Goal: Task Accomplishment & Management: Manage account settings

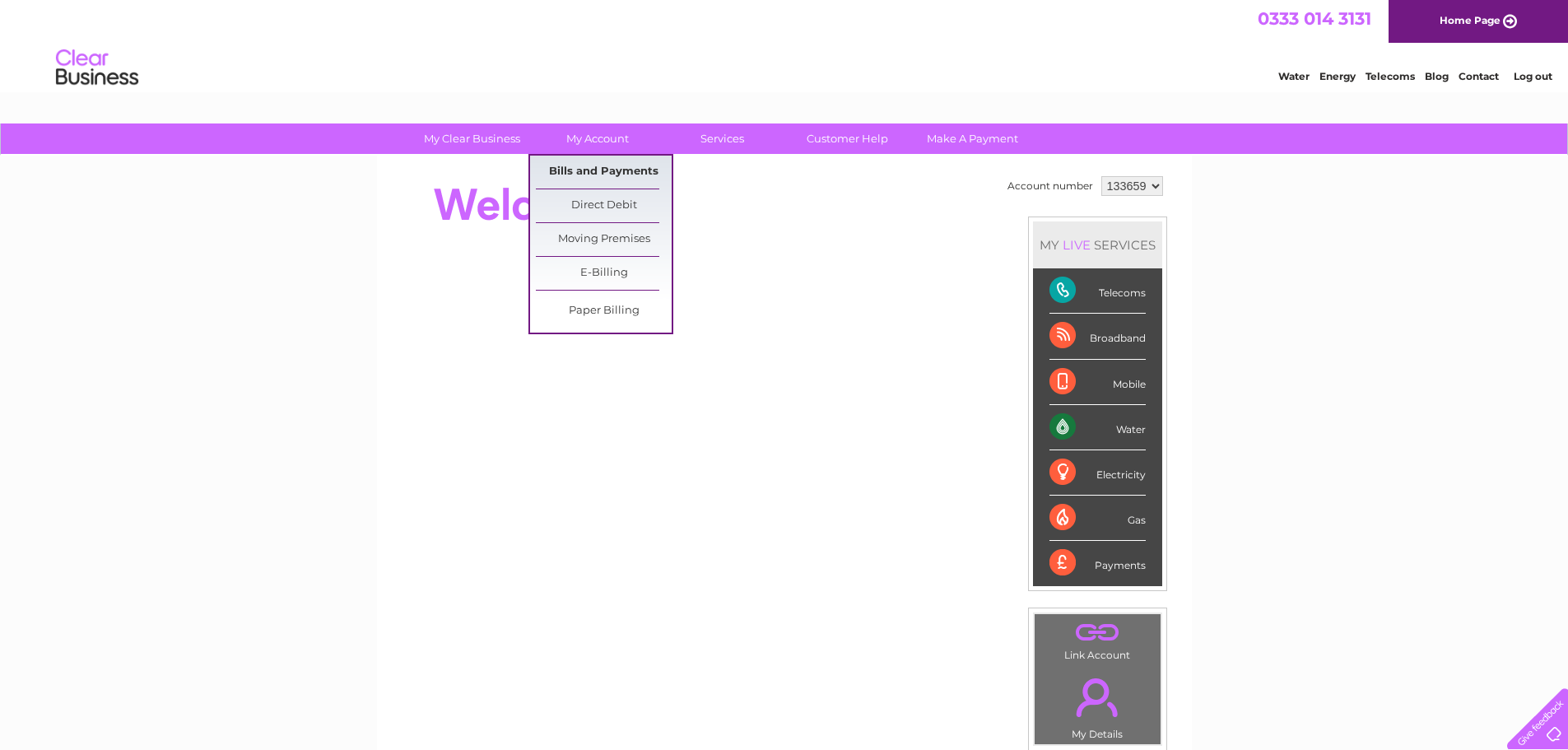
click at [621, 164] on link "Bills and Payments" at bounding box center [604, 172] width 136 height 33
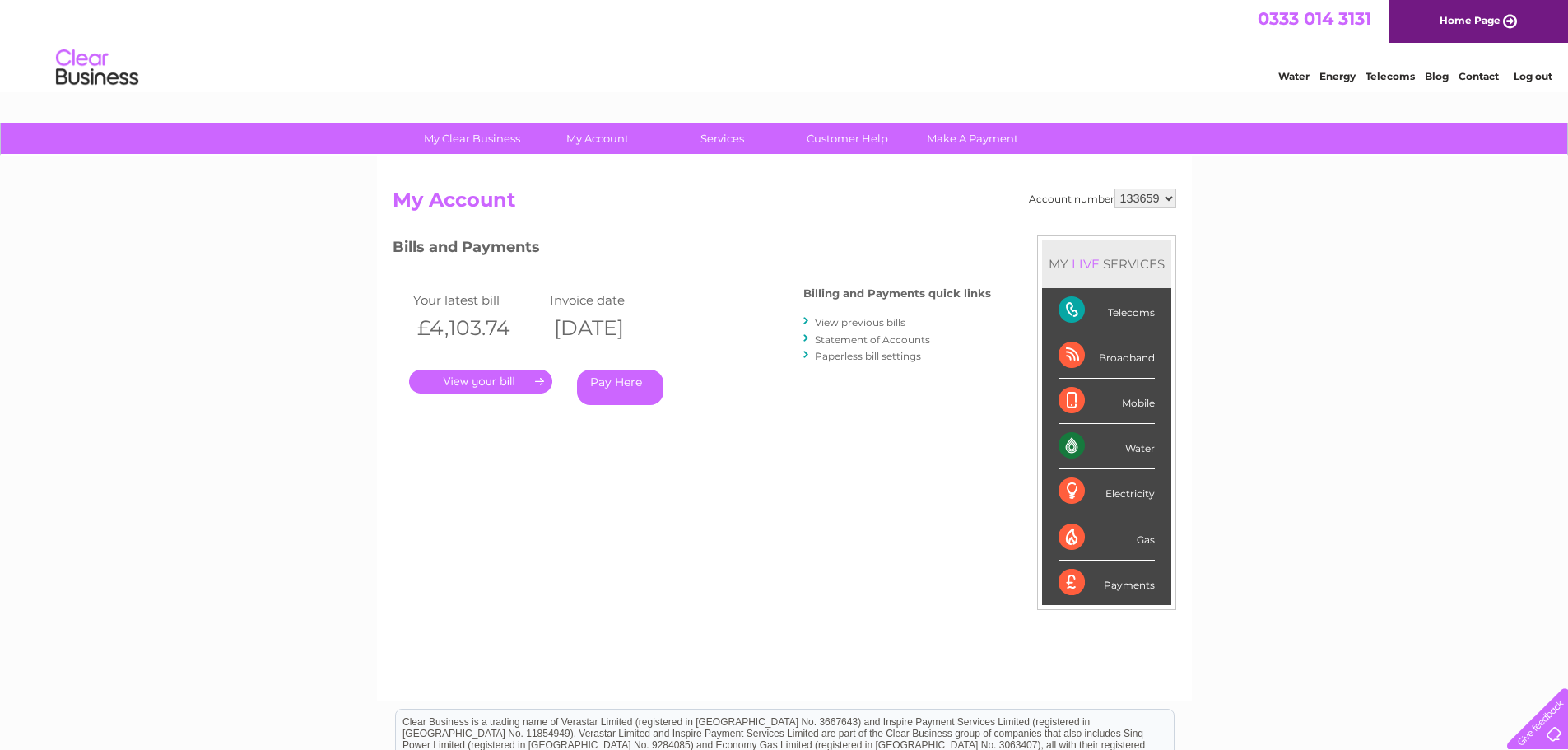
click at [492, 378] on link "." at bounding box center [481, 382] width 143 height 24
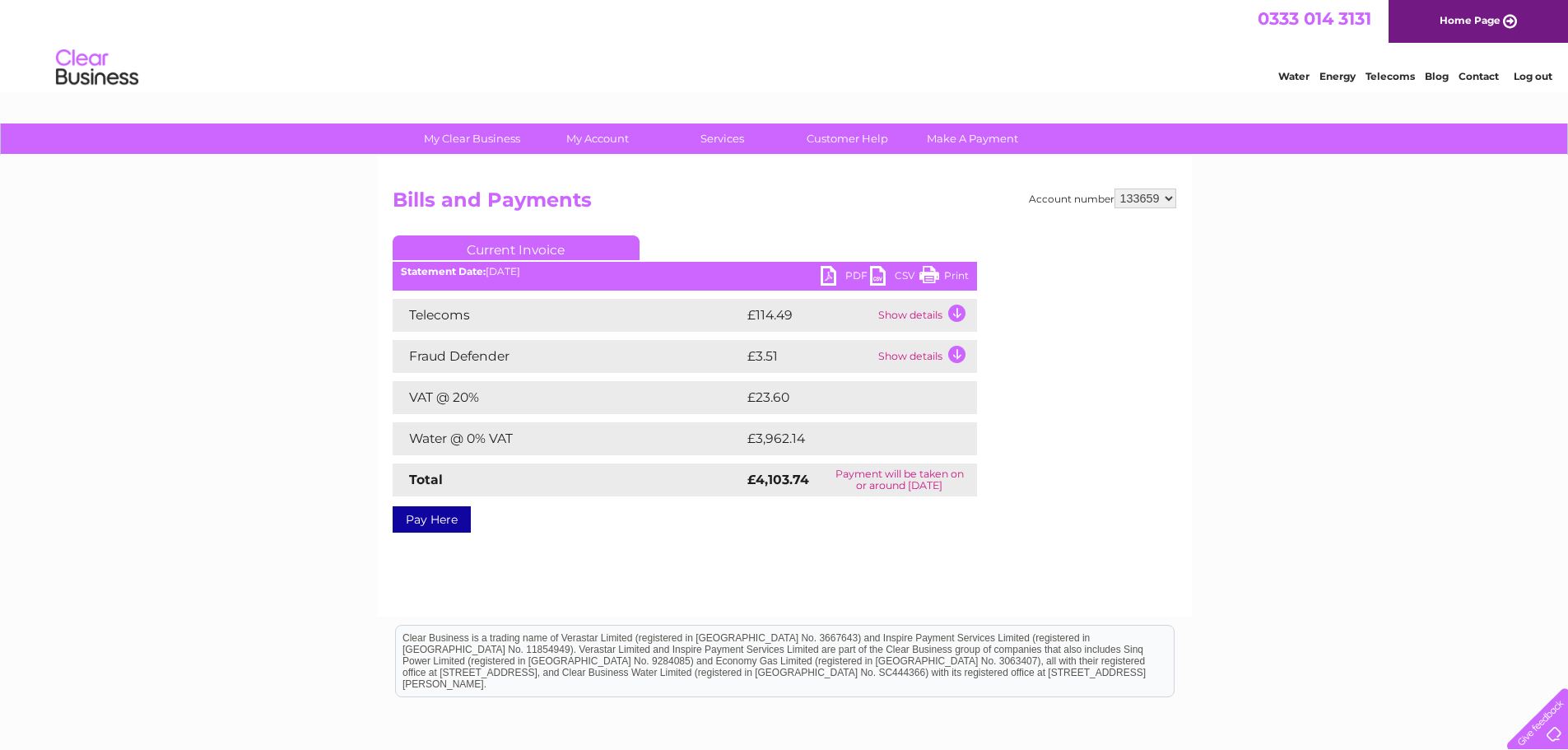
click at [833, 270] on link "PDF" at bounding box center [845, 278] width 50 height 24
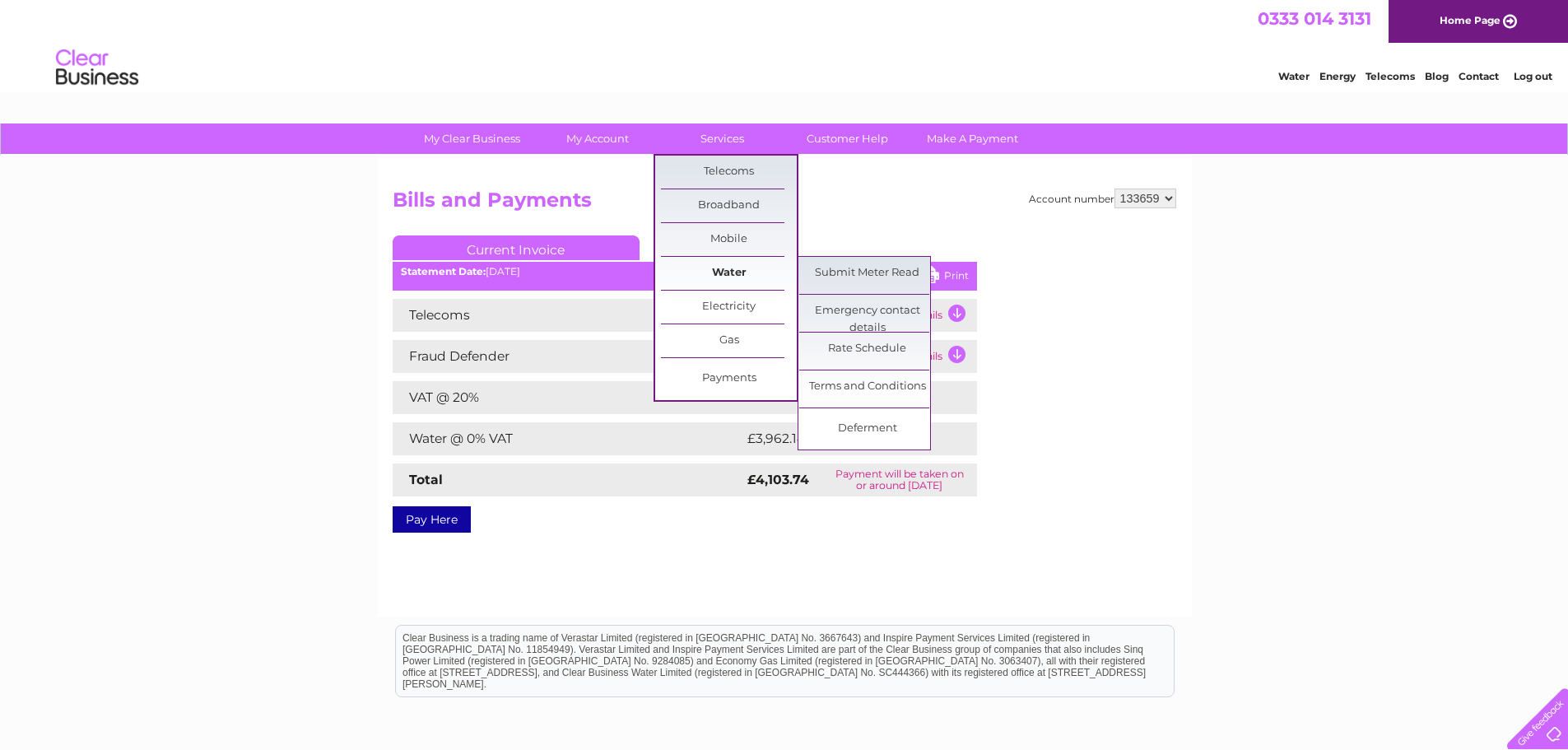
click at [743, 269] on link "Water" at bounding box center [728, 273] width 136 height 33
click at [727, 262] on link "Water" at bounding box center [728, 273] width 136 height 33
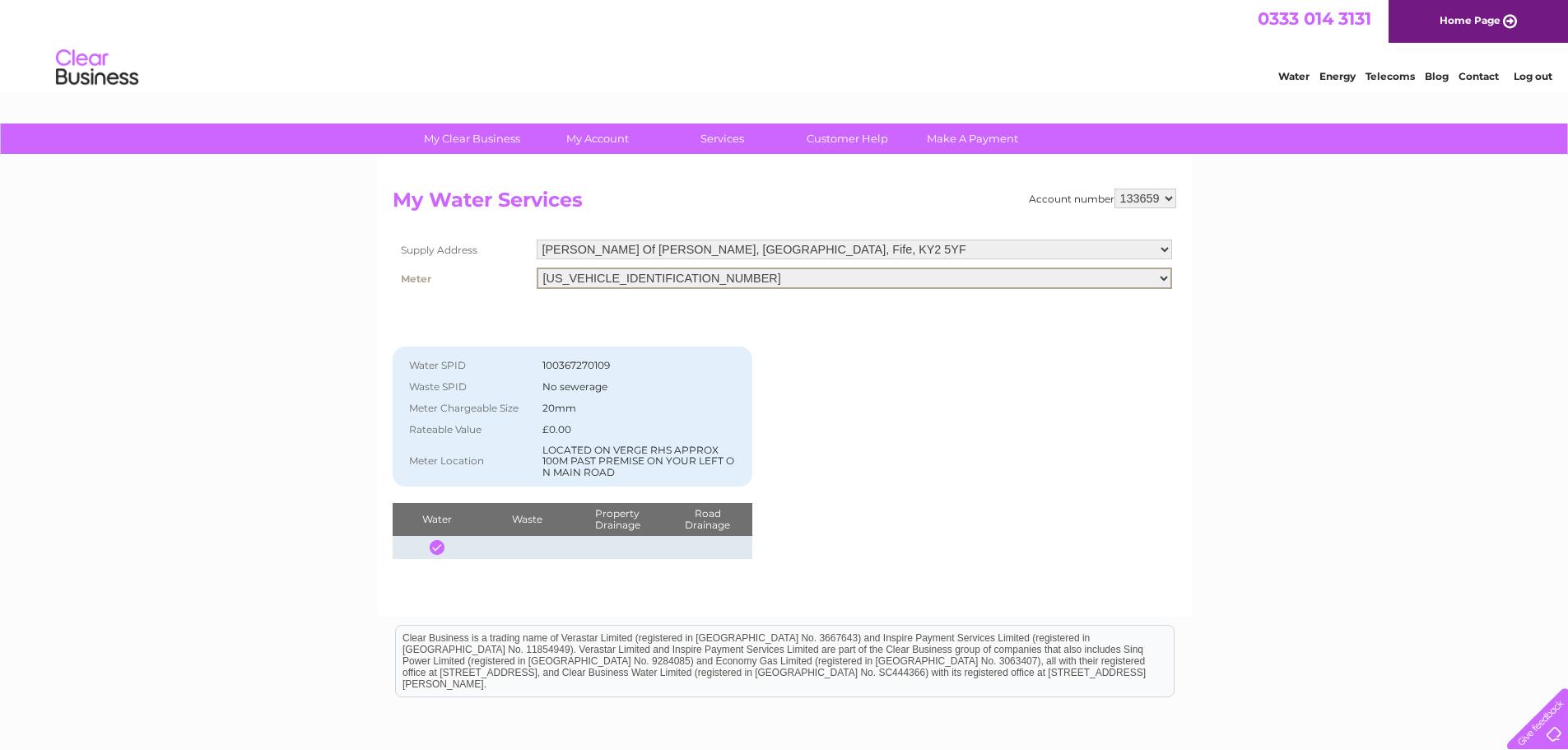
click at [714, 284] on select "[US_VEHICLE_IDENTIFICATION_NUMBER]" at bounding box center [855, 278] width 635 height 21
click at [714, 284] on select "06ELSTER18M483385" at bounding box center [855, 278] width 635 height 21
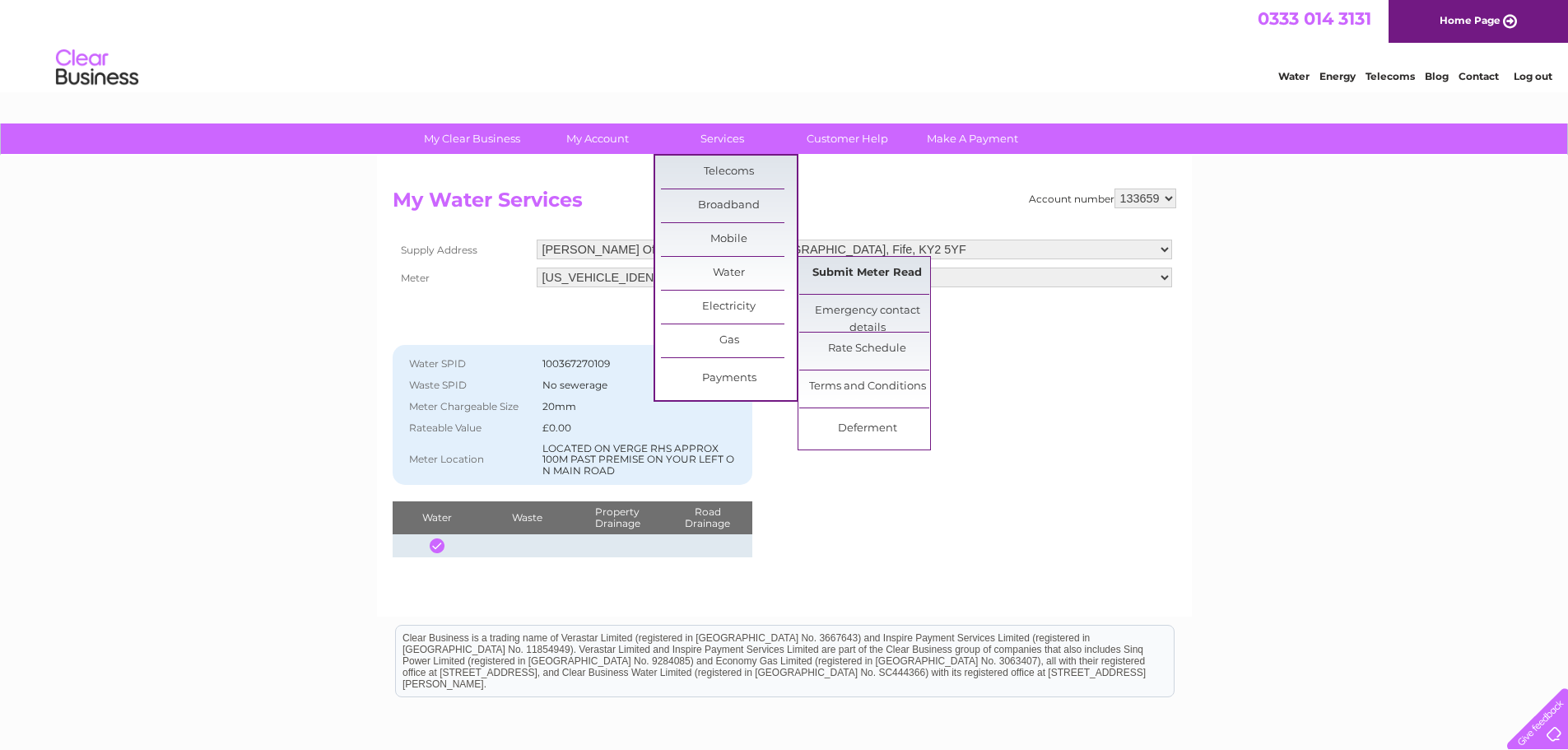
click at [855, 272] on link "Submit Meter Read" at bounding box center [867, 273] width 136 height 33
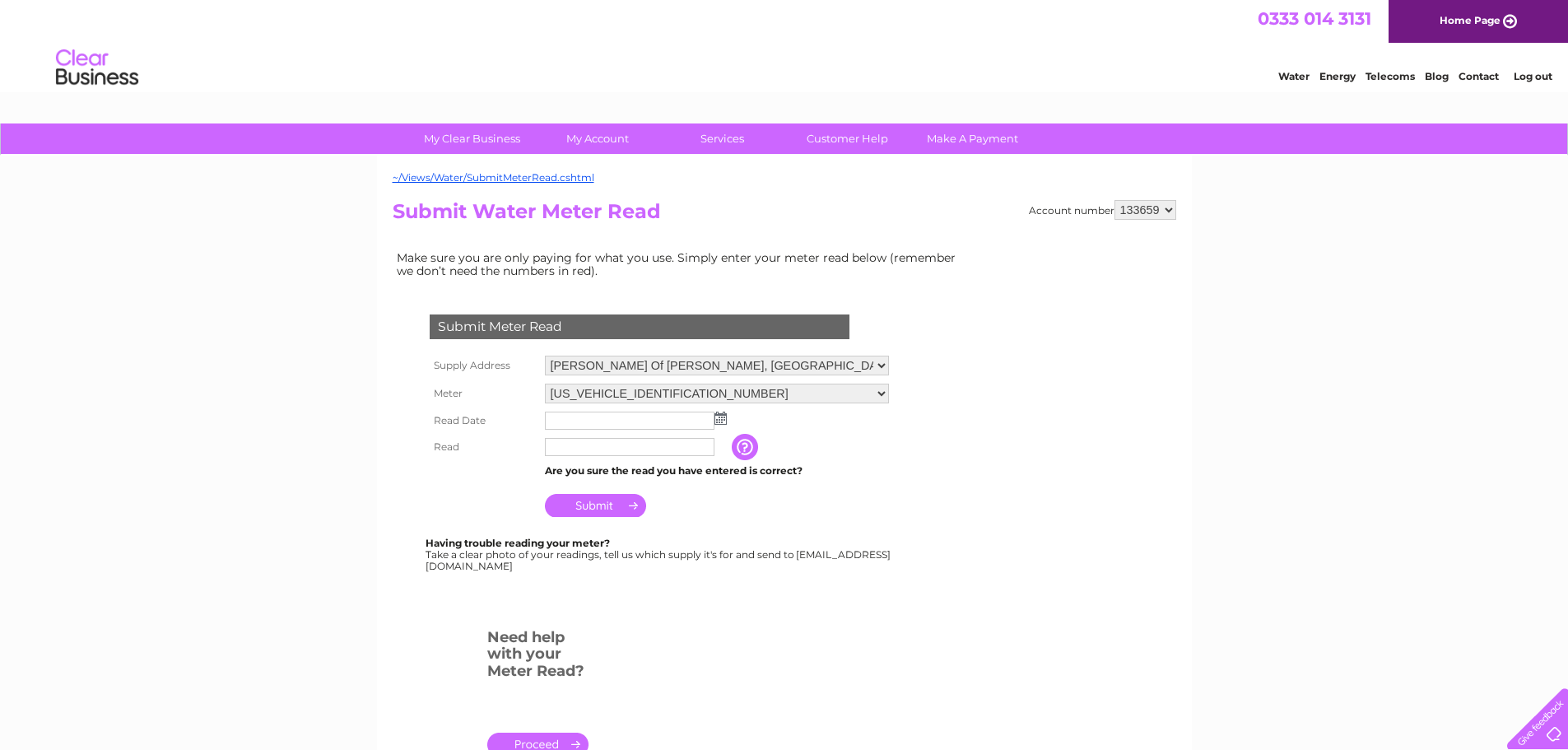
click at [872, 366] on select "Bankhead Of Raith, Kirkcaldy, Fife, KY2 5YF Raith Farming Partnership, Raith Es…" at bounding box center [717, 365] width 344 height 20
select select "542502"
click at [545, 355] on select "Bankhead Of Raith, Kirkcaldy, Fife, KY2 5YF Raith Farming Partnership, Raith Es…" at bounding box center [717, 366] width 344 height 21
click at [863, 475] on td "Are you sure the read you have entered is correct?" at bounding box center [717, 471] width 353 height 21
click at [1294, 450] on div "My Clear Business Login Details My Details My Preferences Link Account My Accou…" at bounding box center [784, 612] width 1568 height 978
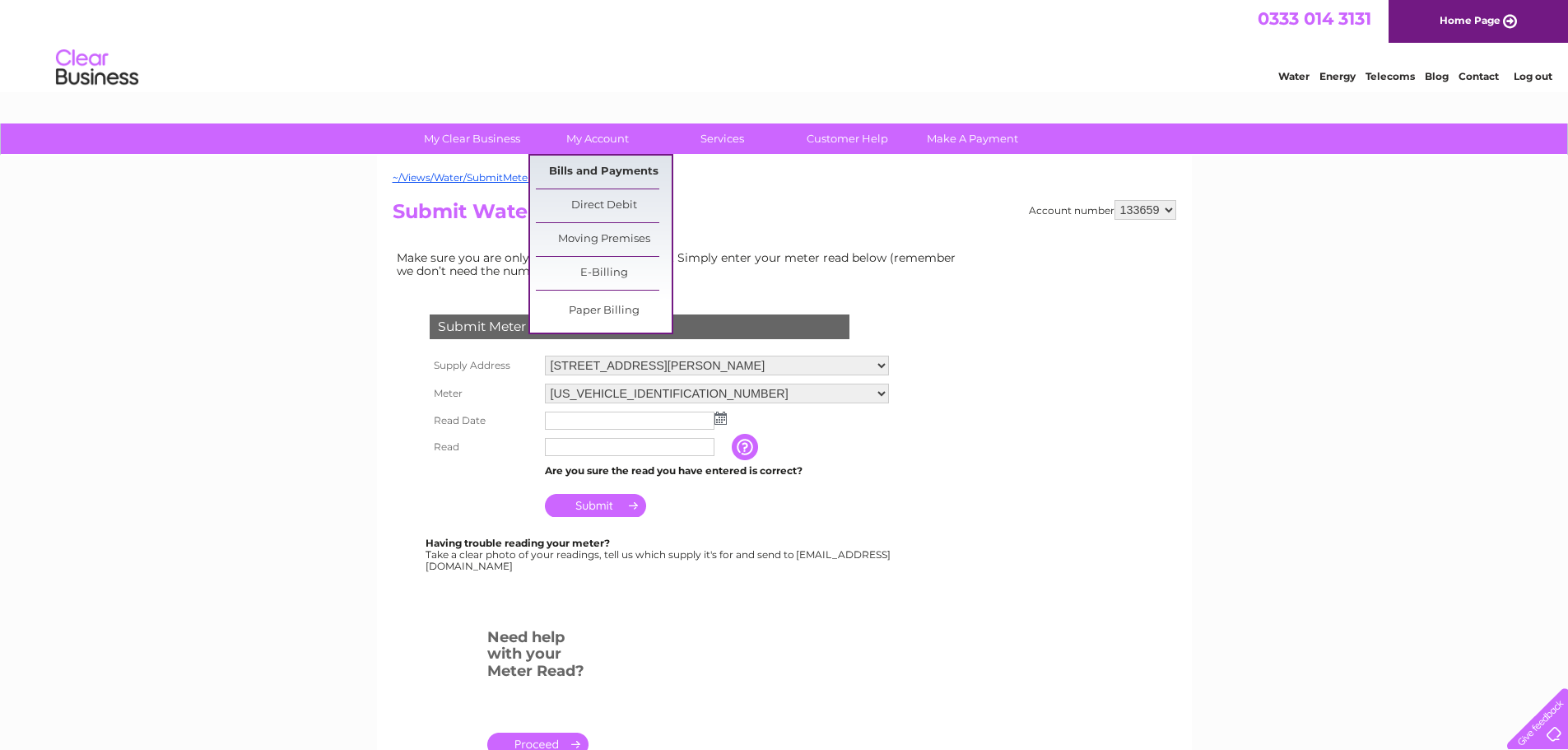
click at [601, 185] on link "Bills and Payments" at bounding box center [604, 172] width 136 height 33
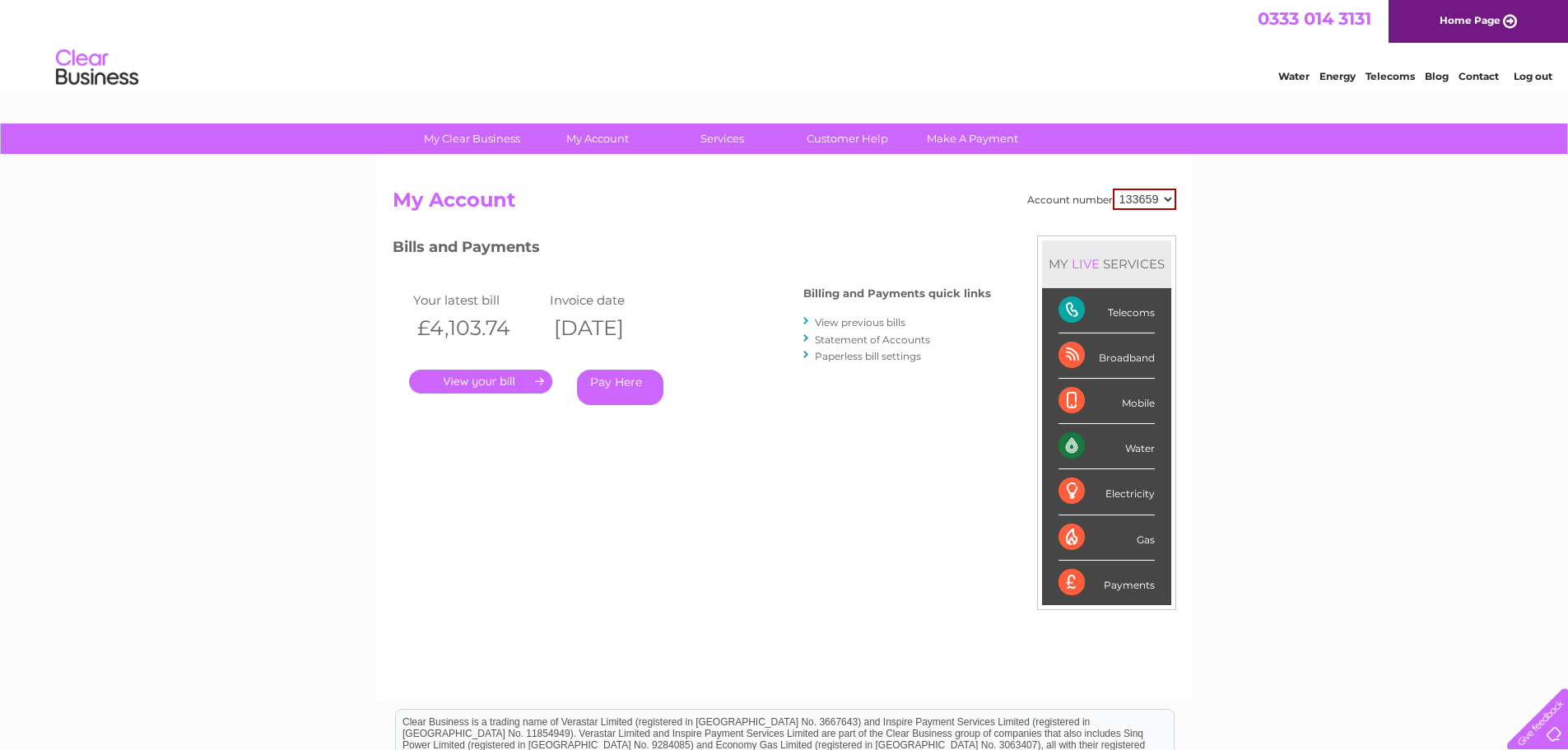
click at [854, 316] on link "View previous bills" at bounding box center [860, 322] width 91 height 12
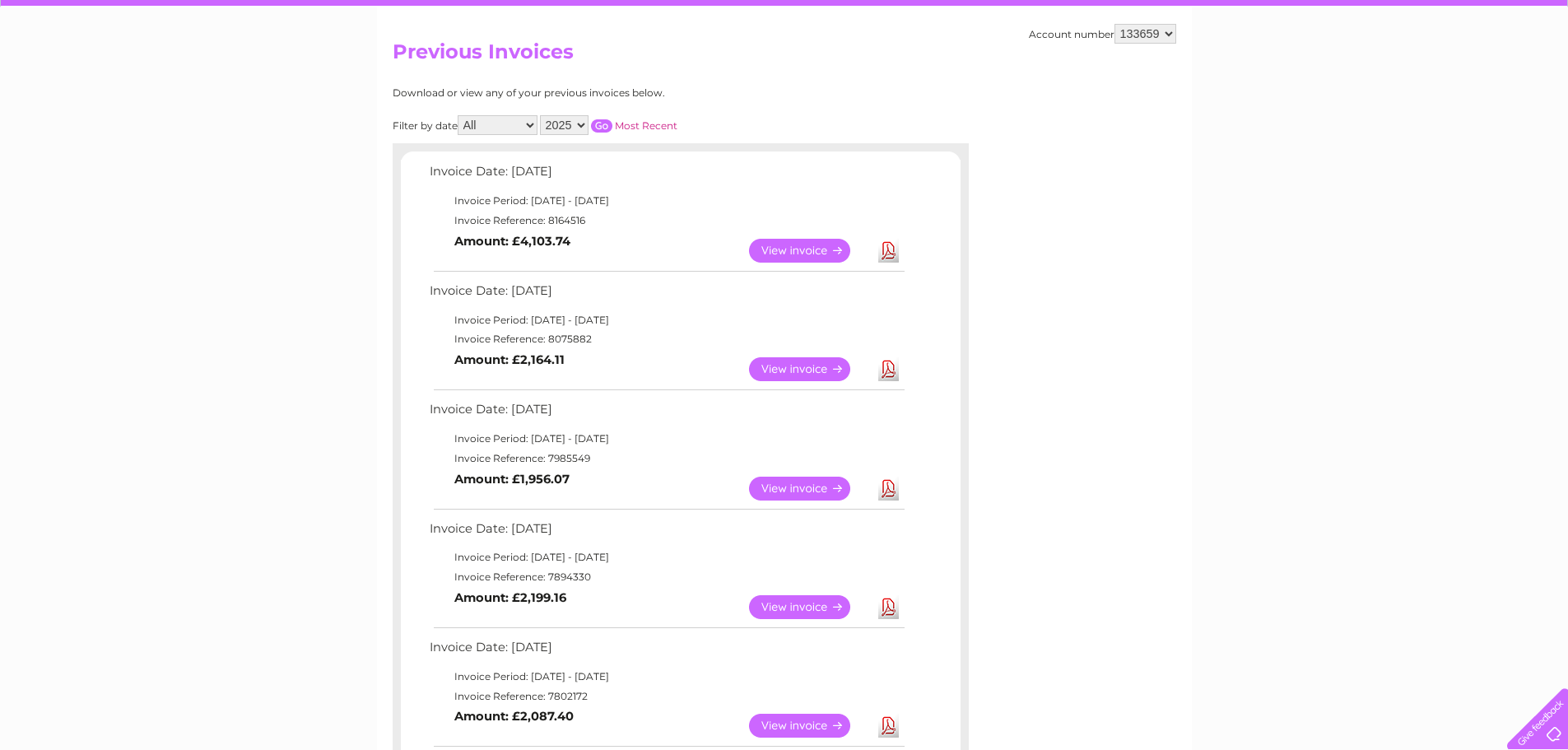
scroll to position [165, 0]
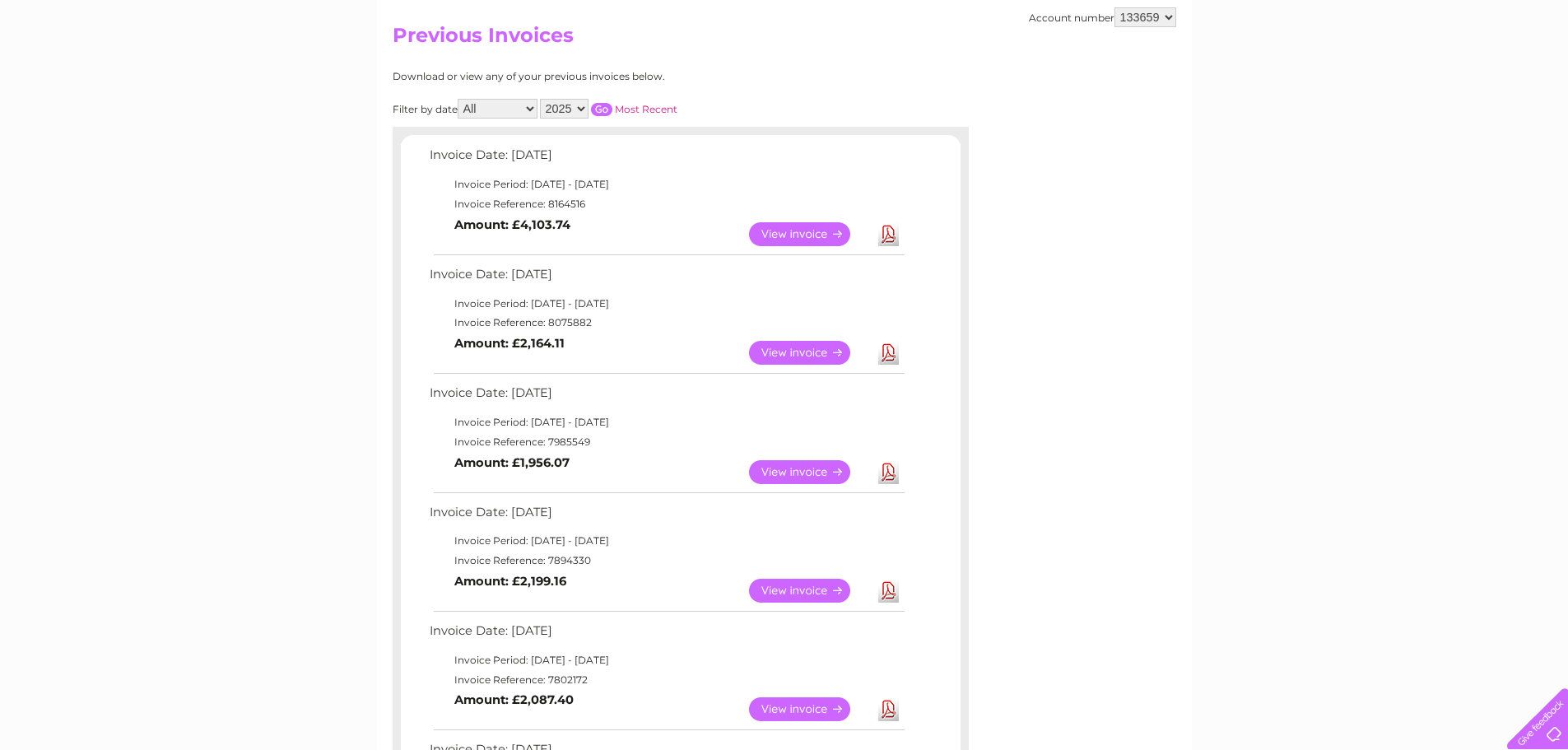
click at [816, 352] on link "View" at bounding box center [810, 353] width 121 height 24
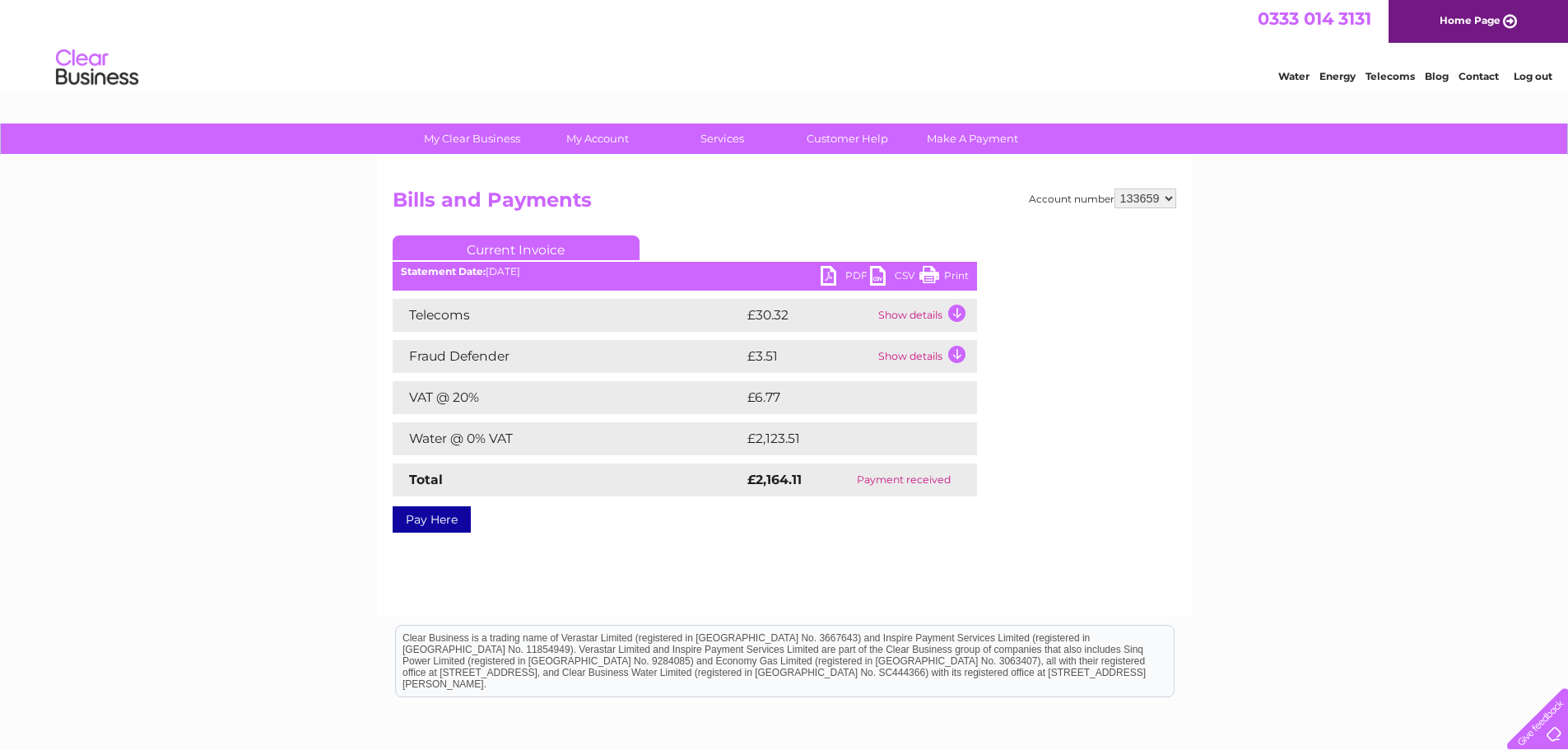
click at [876, 276] on link "CSV" at bounding box center [895, 278] width 50 height 24
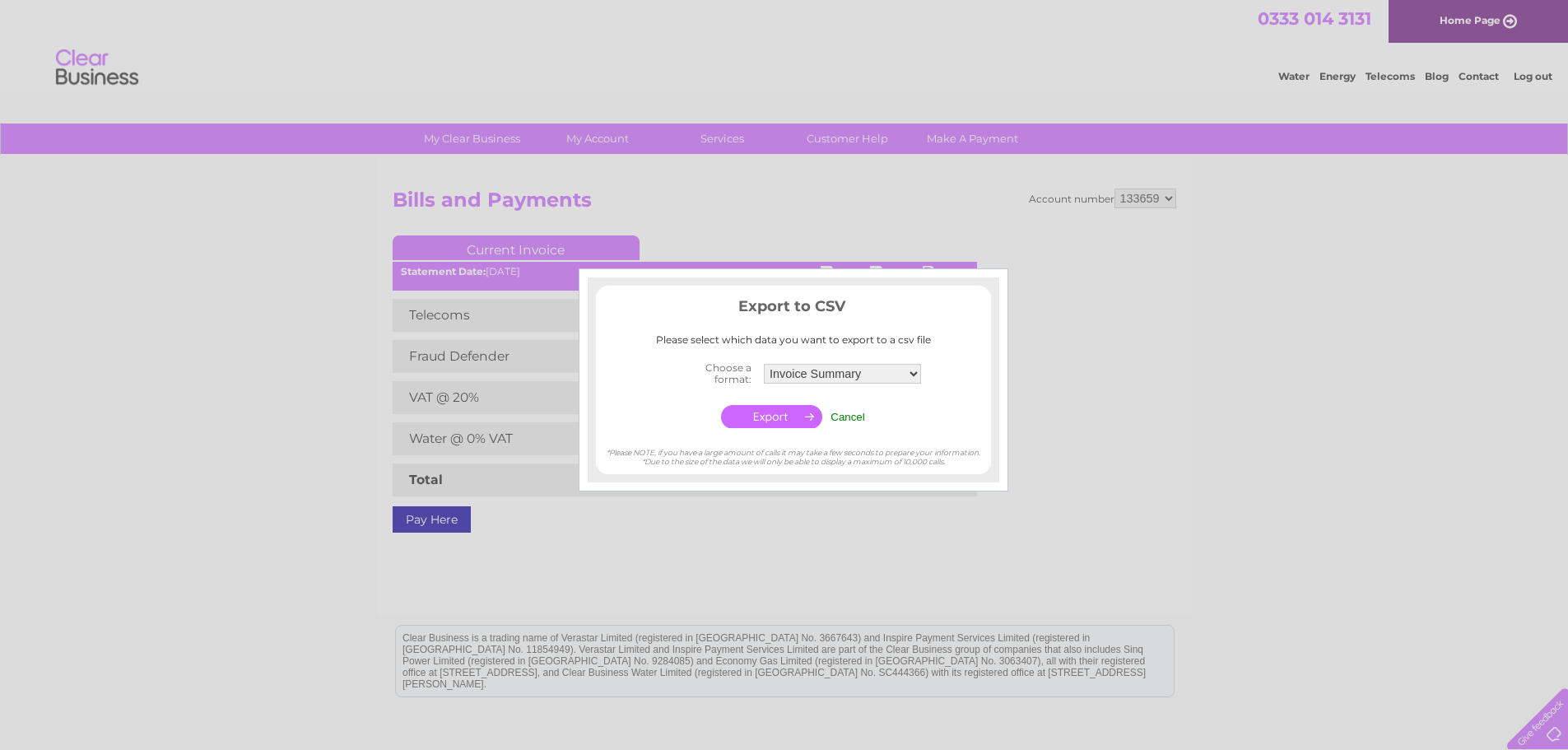
click at [1017, 541] on div at bounding box center [784, 375] width 1568 height 750
click at [856, 423] on td "Cancel" at bounding box center [848, 416] width 43 height 32
click at [853, 420] on input "Cancel" at bounding box center [848, 417] width 34 height 12
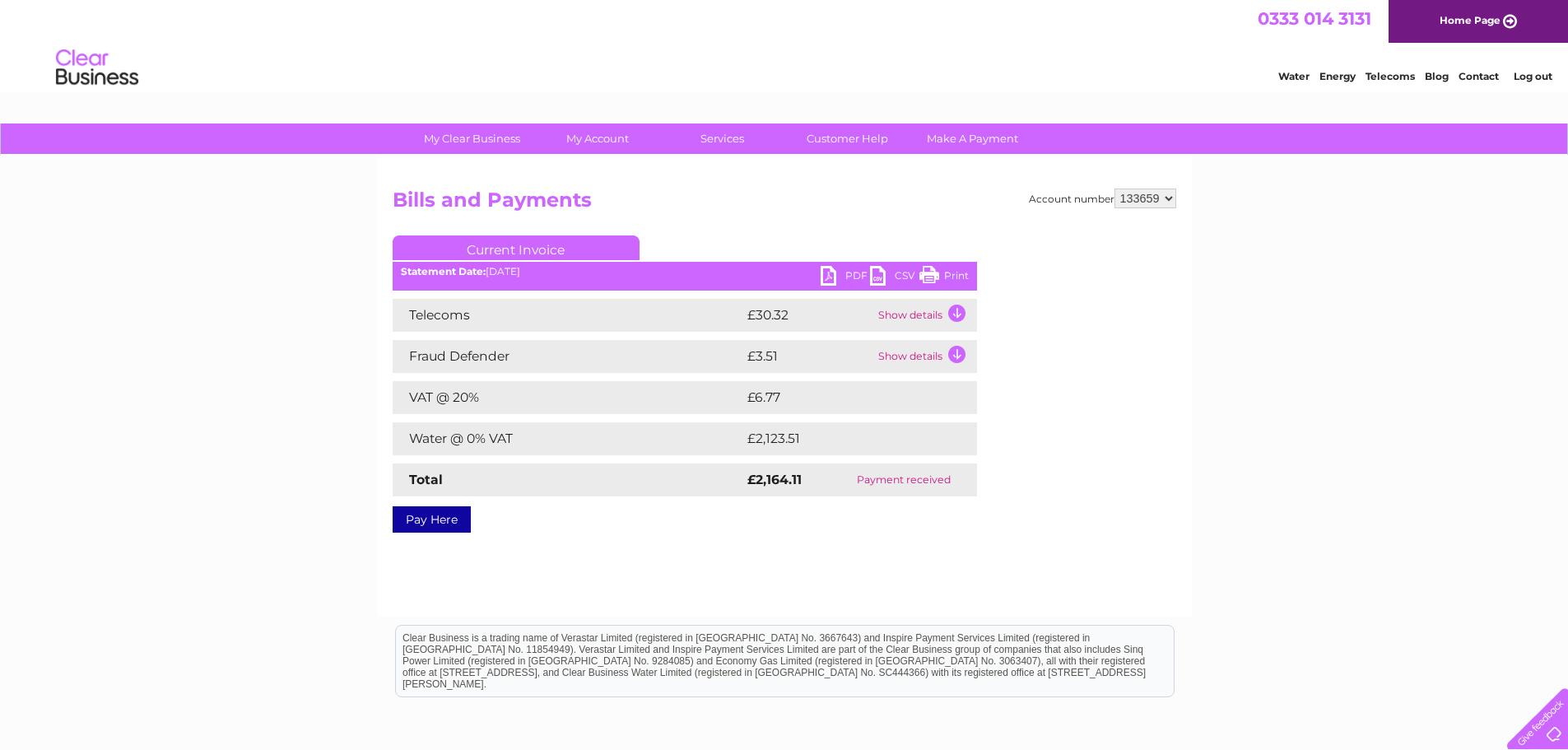
click at [848, 277] on link "PDF" at bounding box center [845, 278] width 50 height 24
click at [1336, 489] on div "My Clear Business Login Details My Details My Preferences Link Account My Accou…" at bounding box center [784, 511] width 1568 height 775
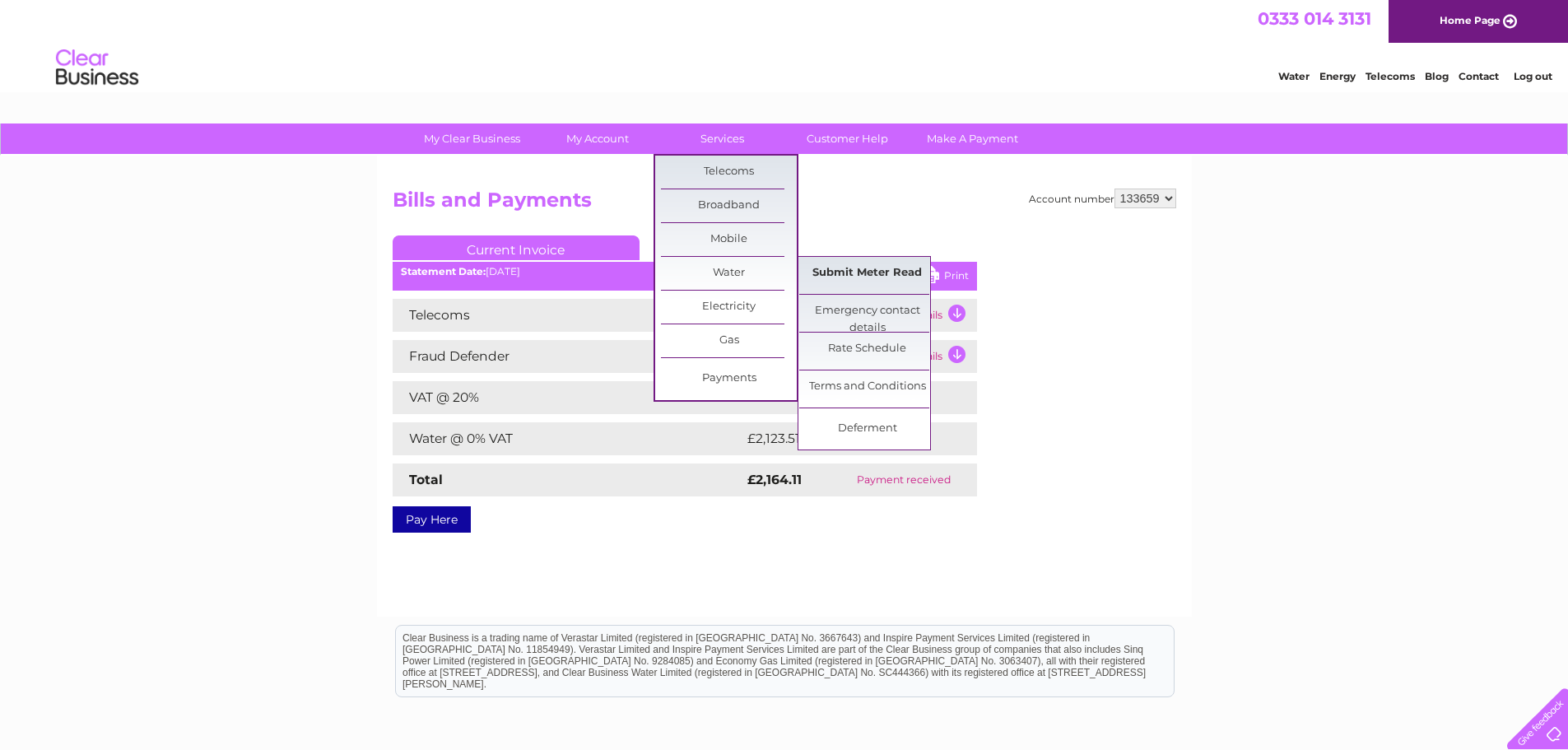
click at [837, 283] on link "Submit Meter Read" at bounding box center [867, 273] width 136 height 33
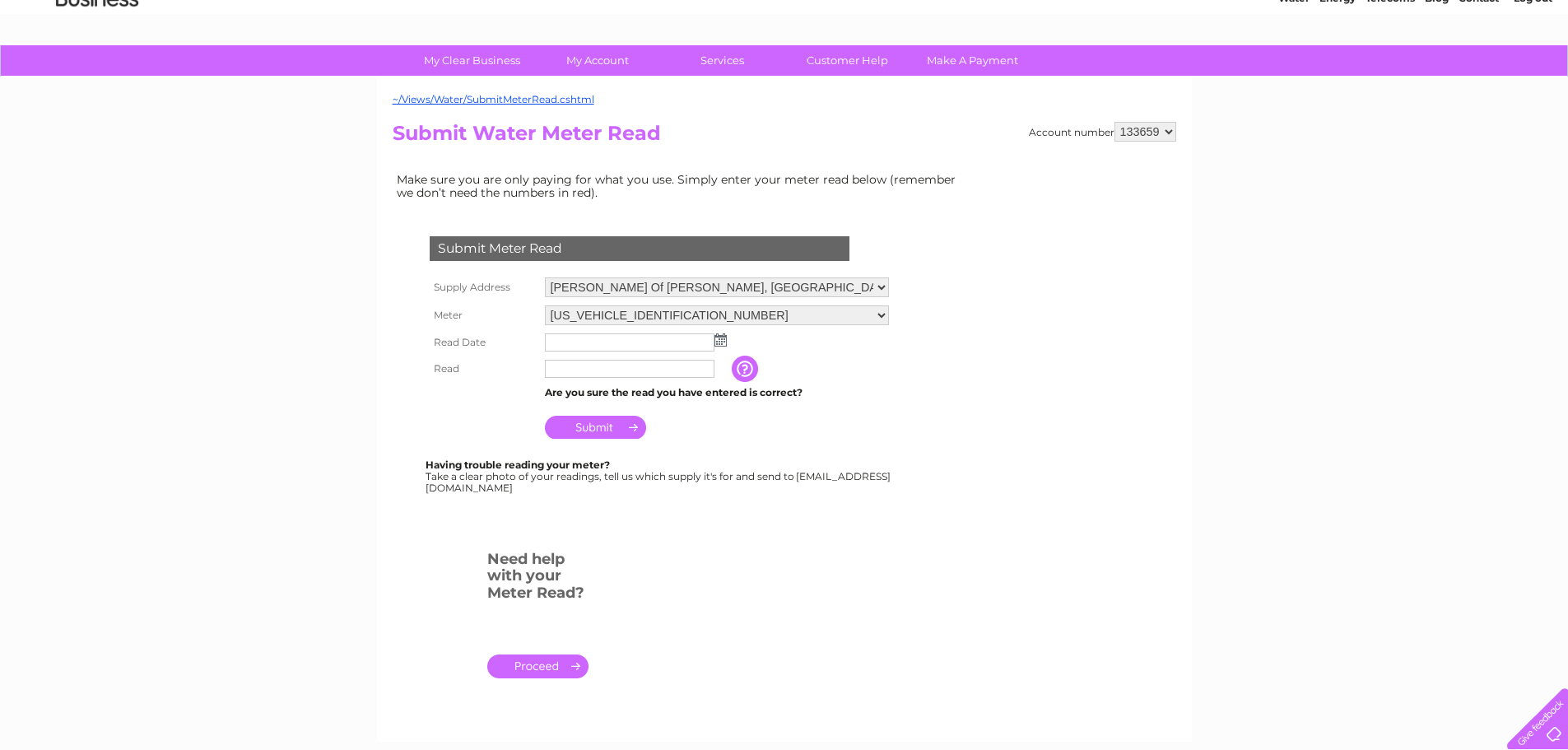
scroll to position [34, 0]
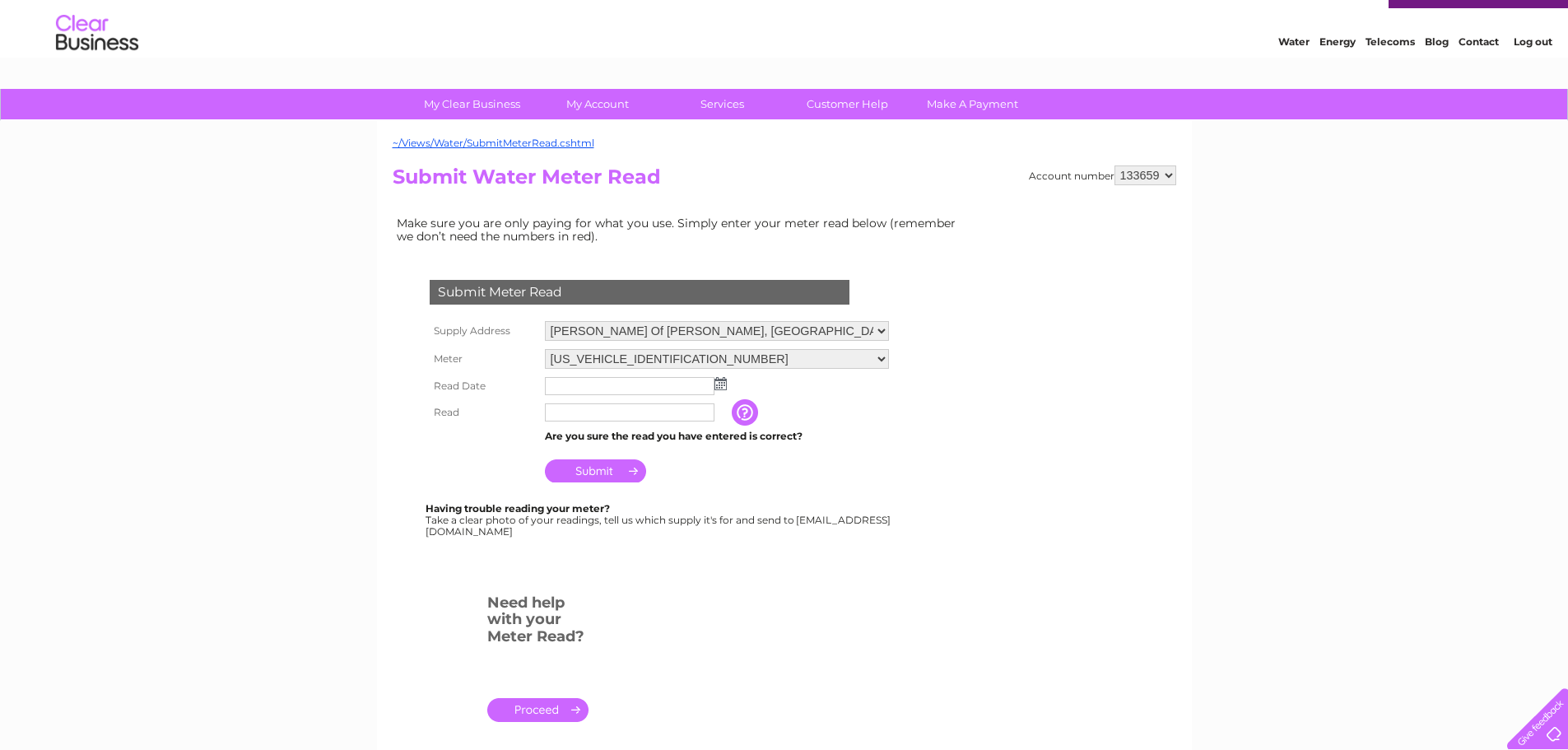
click at [514, 281] on div "Submit Meter Read" at bounding box center [640, 292] width 420 height 25
click at [479, 144] on link "~/Views/Water/SubmitMeterRead.cshtml" at bounding box center [494, 143] width 202 height 12
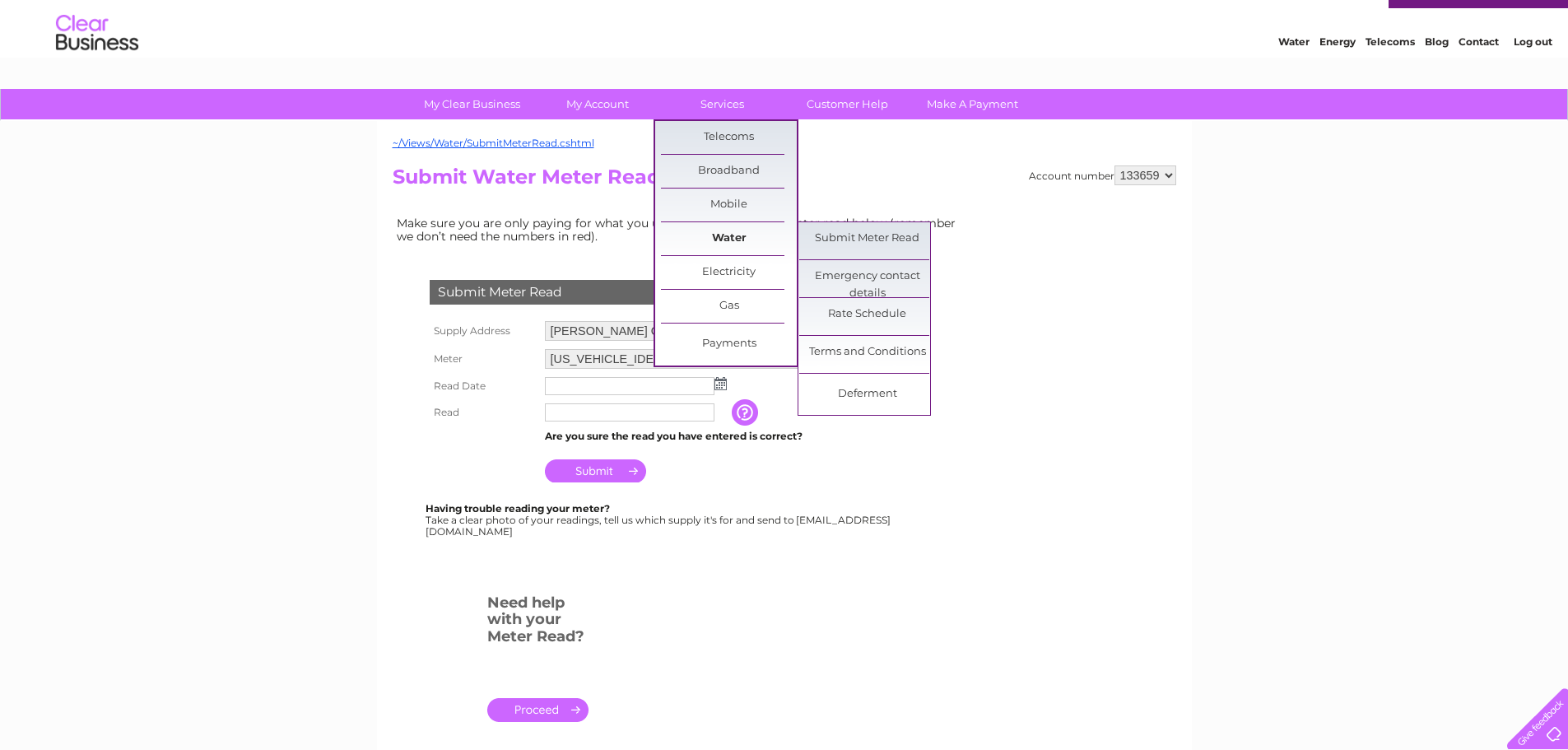
click at [726, 227] on link "Water" at bounding box center [728, 238] width 136 height 33
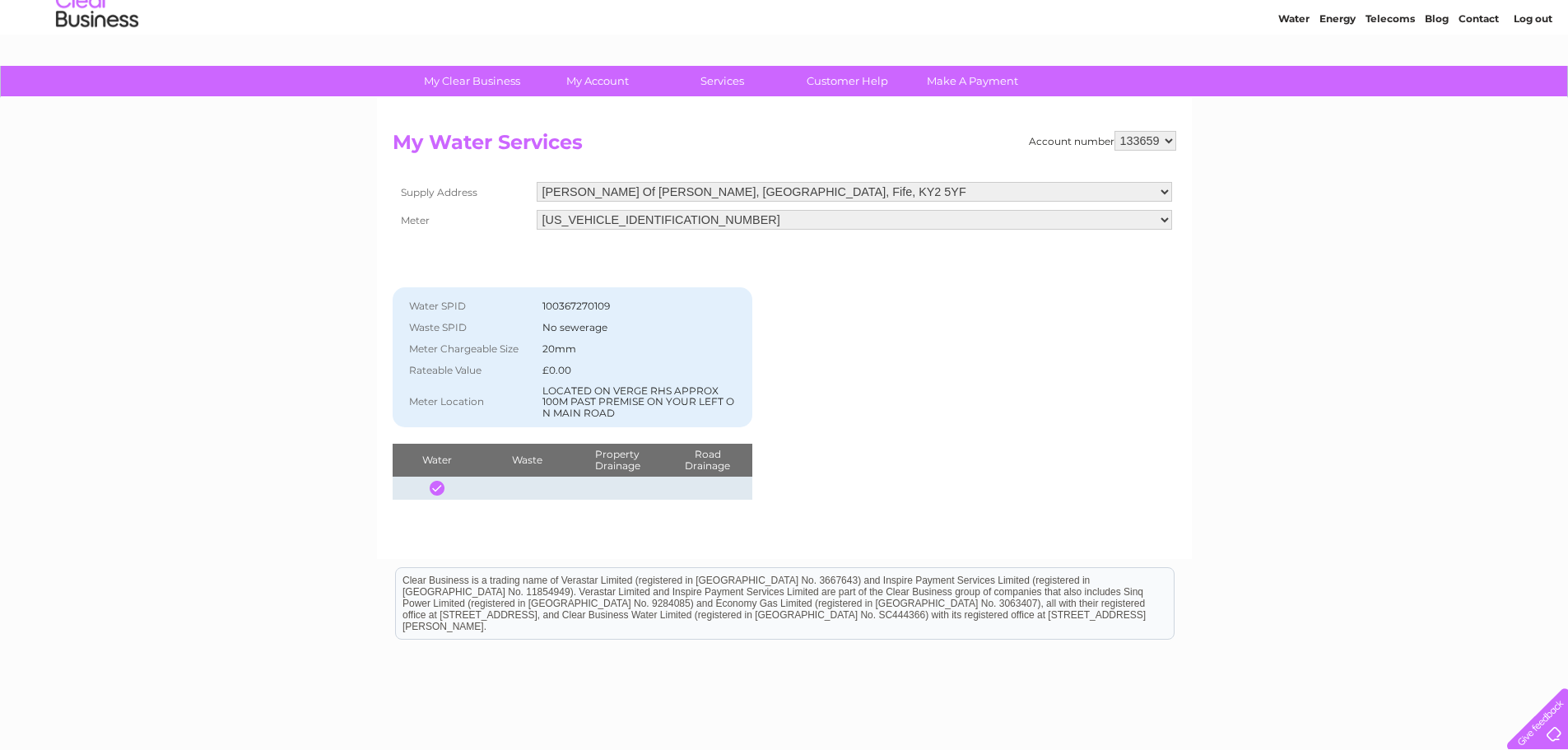
scroll to position [82, 0]
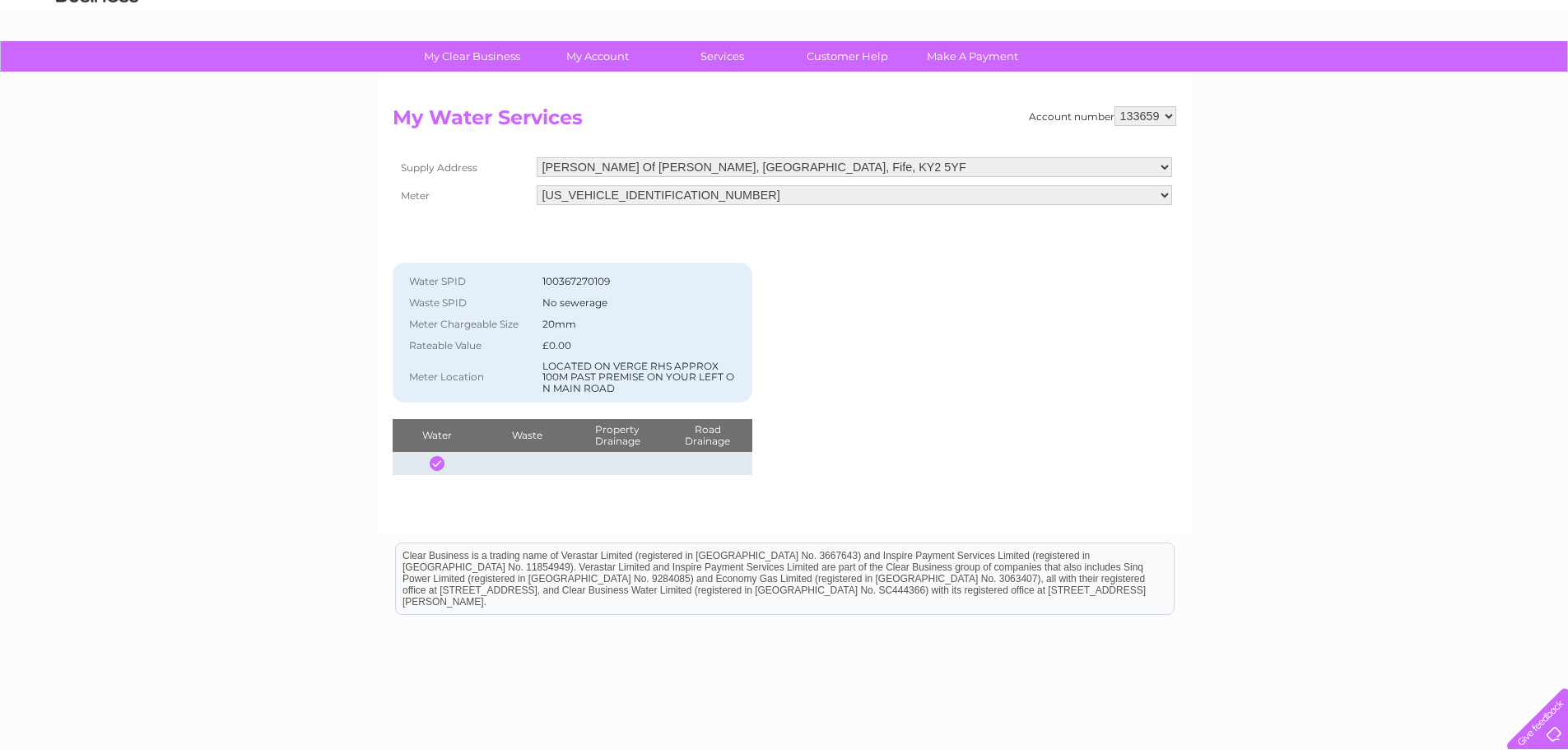
click at [577, 359] on td "LOCATED ON VERGE RHS APPROX 100M PAST PREMISE ON YOUR LEFT O N MAIN ROAD" at bounding box center [641, 377] width 207 height 42
click at [766, 172] on select "Bankhead Of Raith, Kirkcaldy, Fife, KY2 5YF Raith Farming Partnership, Raith Es…" at bounding box center [855, 167] width 635 height 21
select select "542502"
click at [537, 157] on select "Bankhead Of Raith, Kirkcaldy, Fife, KY2 5YF Raith Farming Partnership, Raith Es…" at bounding box center [855, 167] width 635 height 21
click at [863, 337] on div "Account number 133659 My Water Services Supply Address Bankhead Of Raith, Kirkc…" at bounding box center [785, 290] width 784 height 369
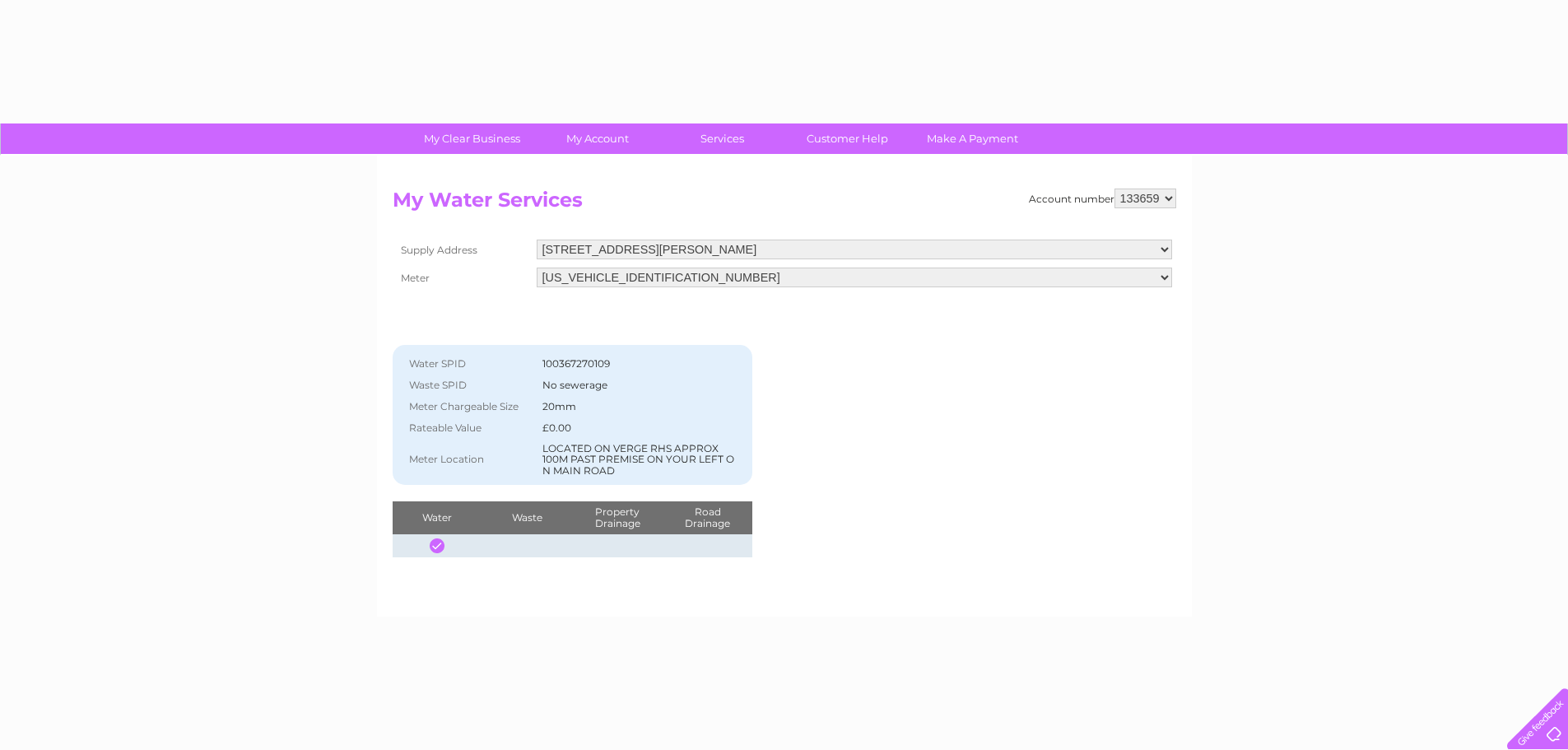
select select "542502"
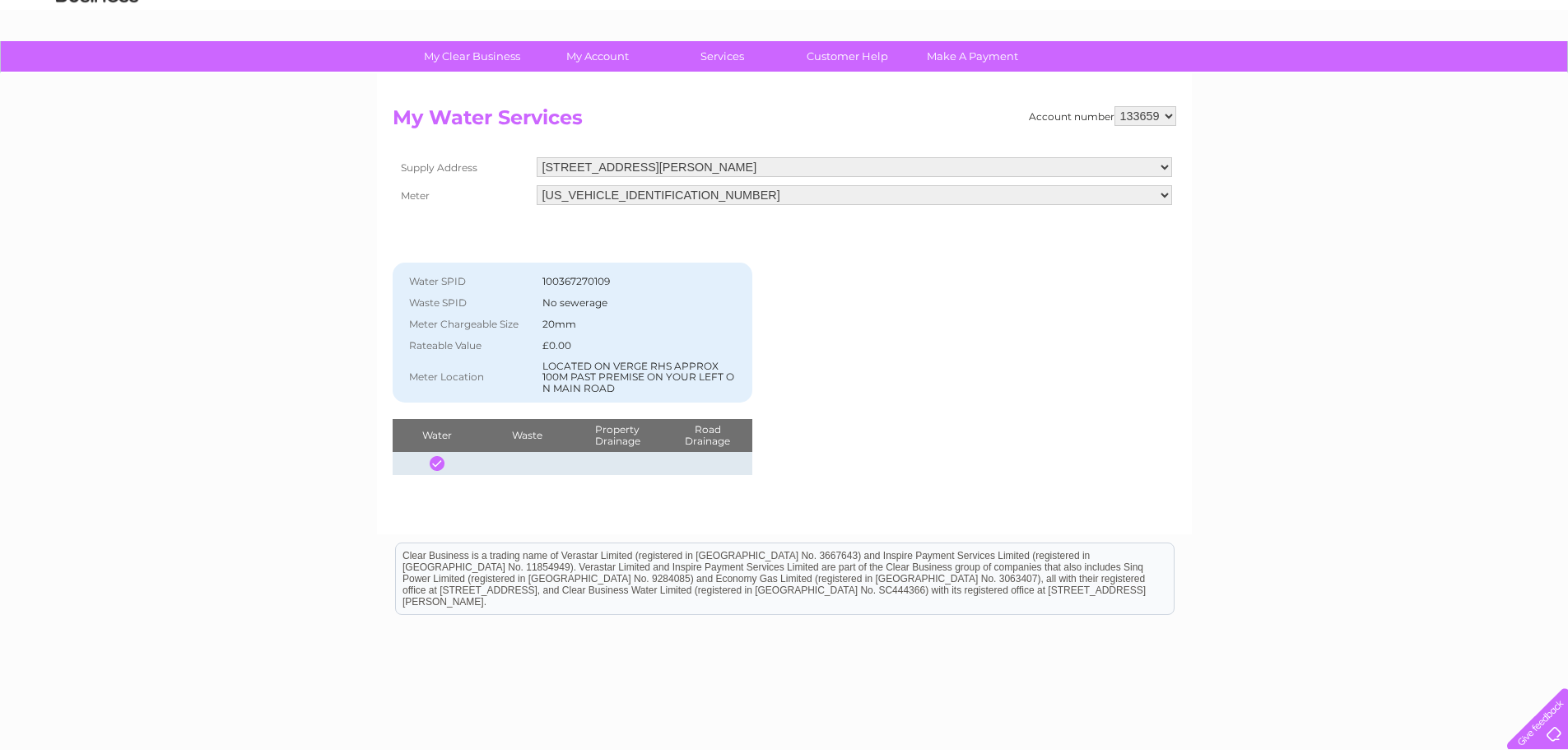
click at [585, 304] on td "No sewerage" at bounding box center [641, 302] width 207 height 21
click at [1391, 463] on div "My Clear Business Login Details My Details My Preferences Link Account My Accou…" at bounding box center [784, 428] width 1568 height 775
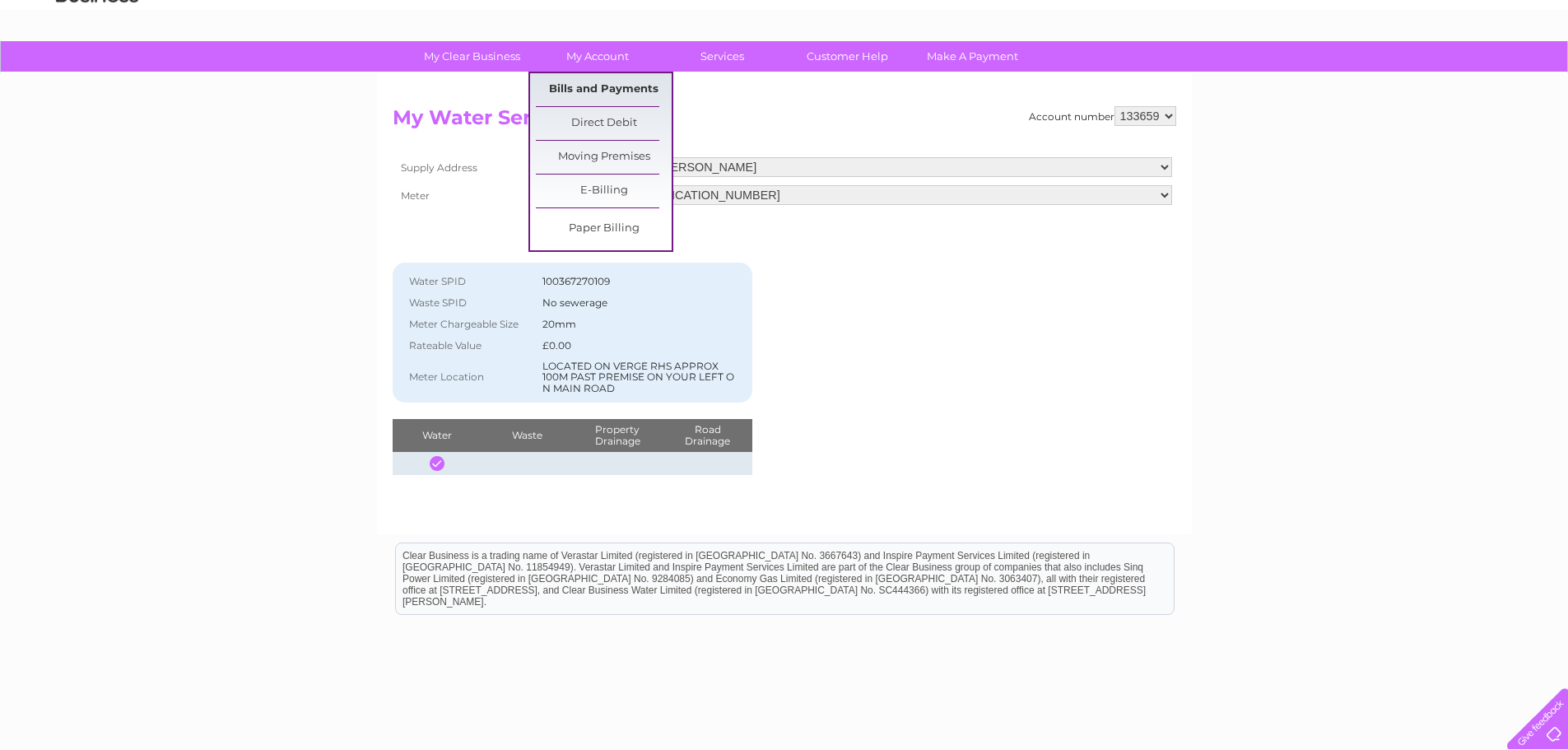
click at [619, 91] on link "Bills and Payments" at bounding box center [604, 90] width 136 height 33
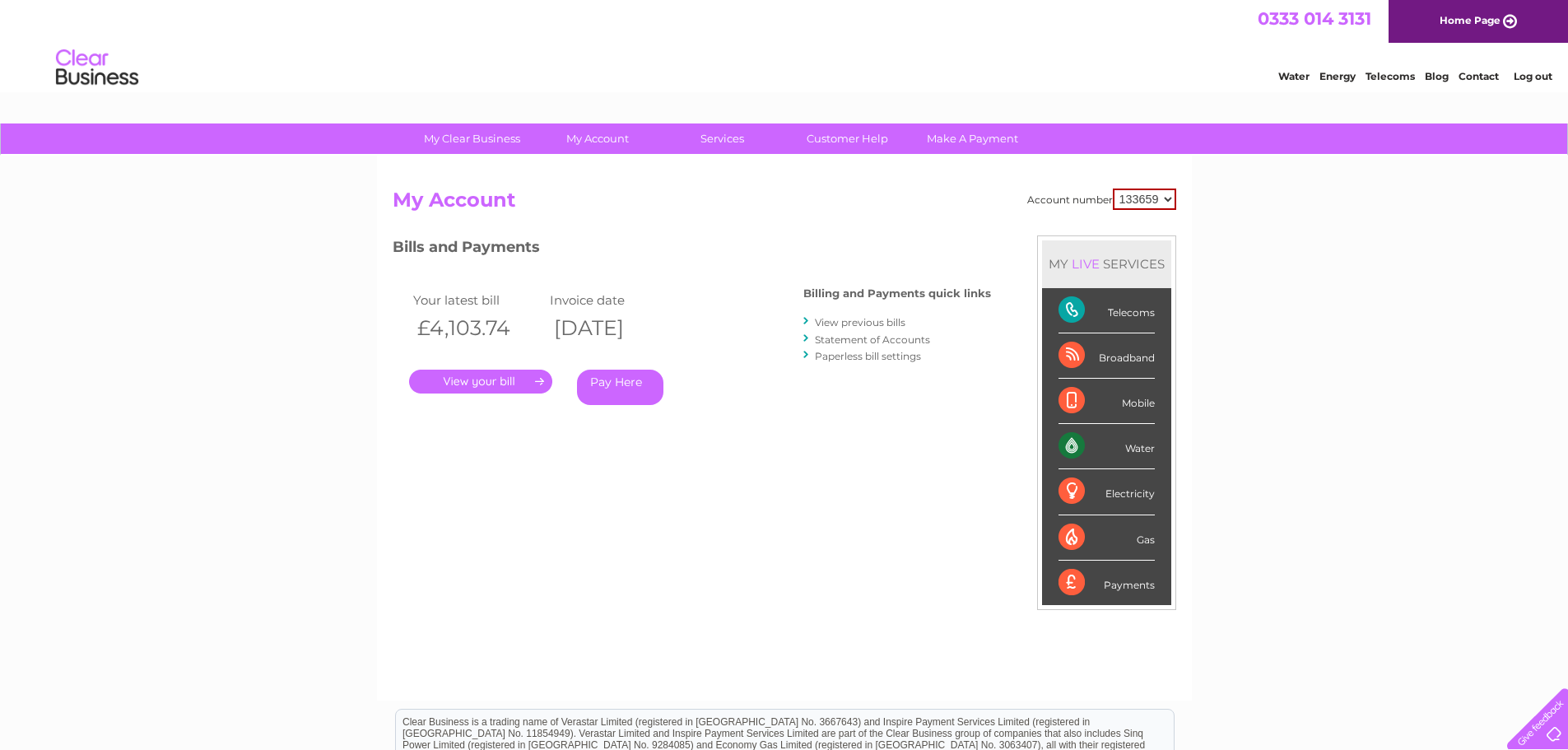
click at [493, 377] on link "." at bounding box center [481, 382] width 143 height 24
click at [829, 325] on link "View previous bills" at bounding box center [860, 322] width 91 height 12
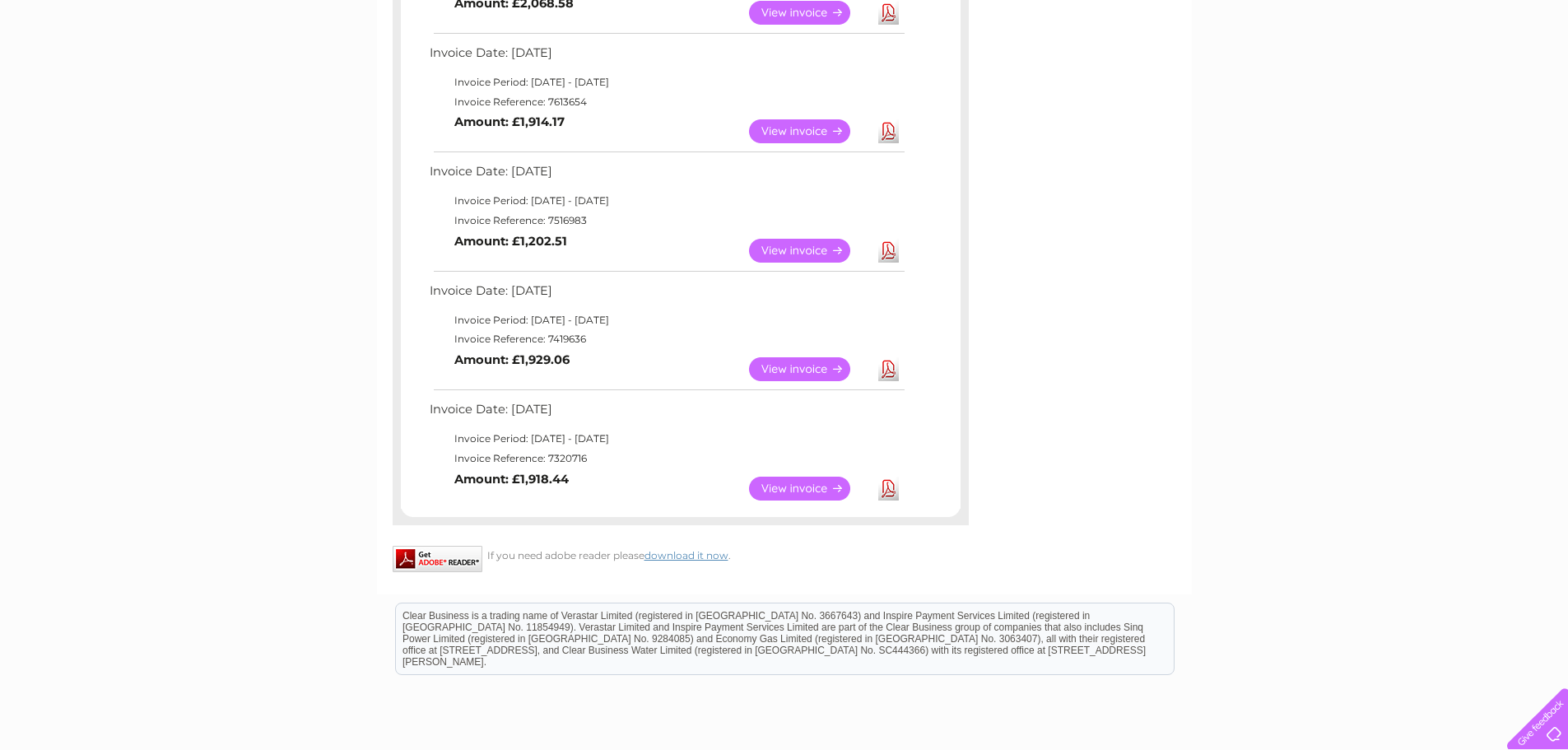
scroll to position [988, 0]
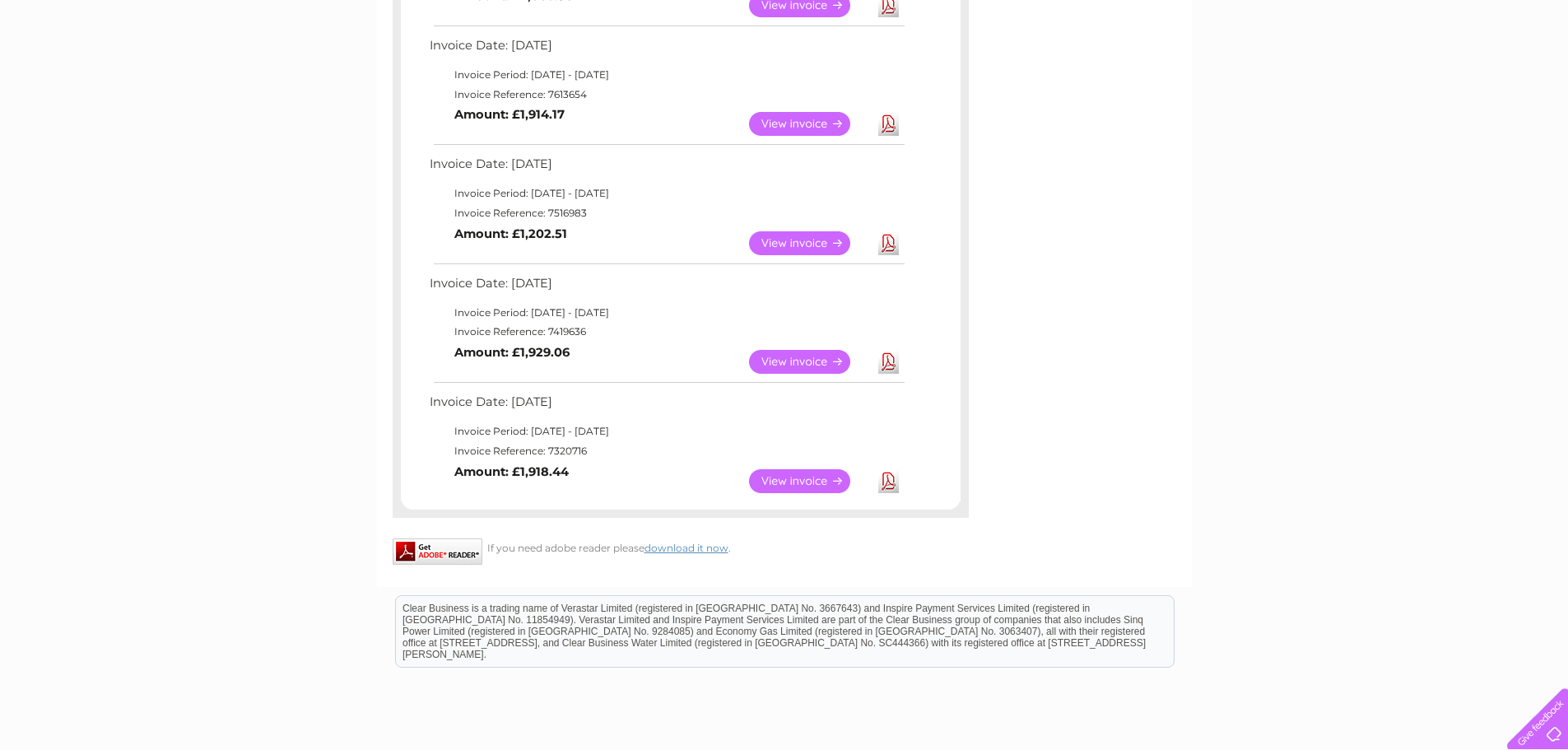
click at [764, 243] on link "View" at bounding box center [810, 243] width 121 height 24
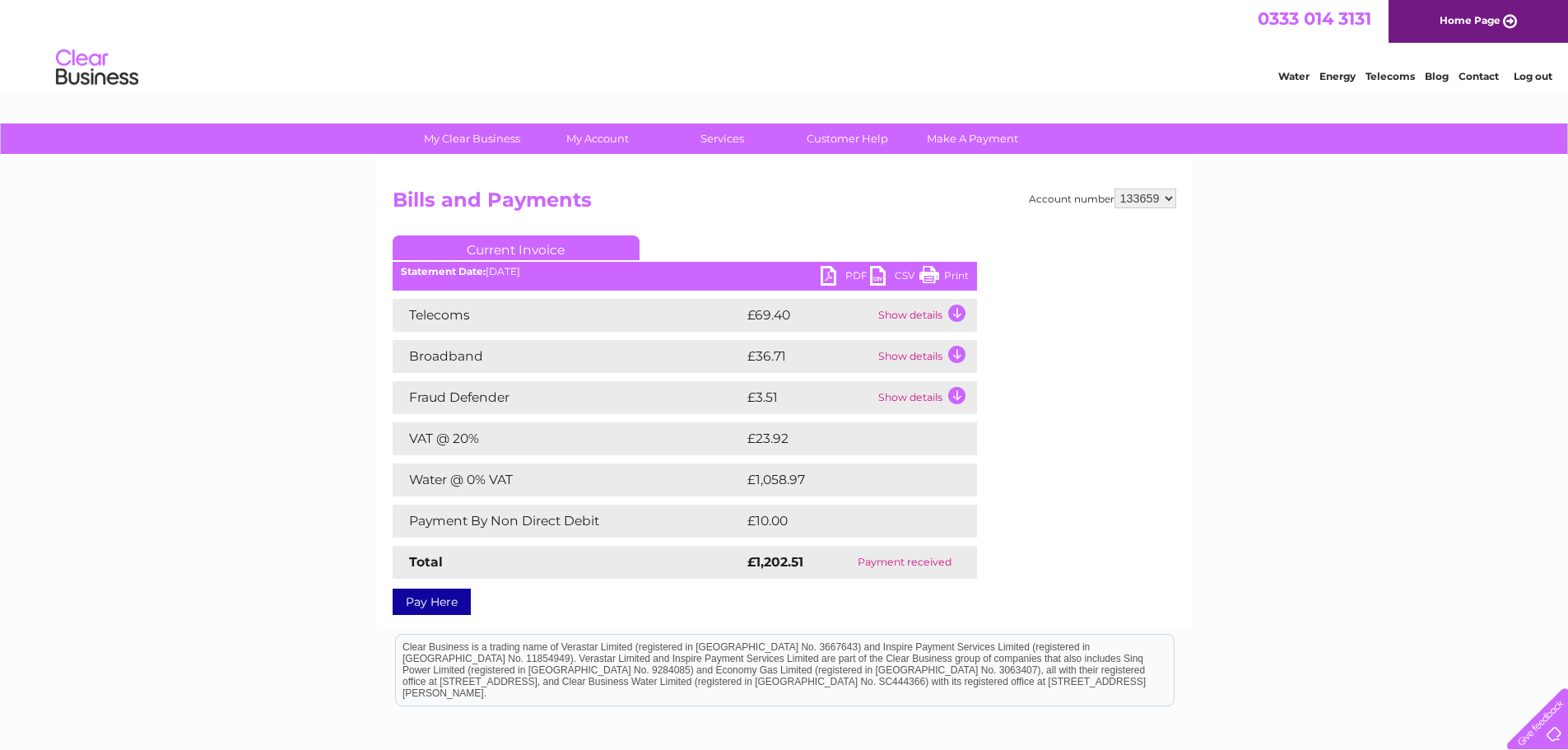
click at [832, 281] on link "PDF" at bounding box center [845, 278] width 50 height 24
click at [1112, 483] on div "Account number 133659 Bills and Payments Current Invoice PDF CSV Print" at bounding box center [785, 399] width 784 height 421
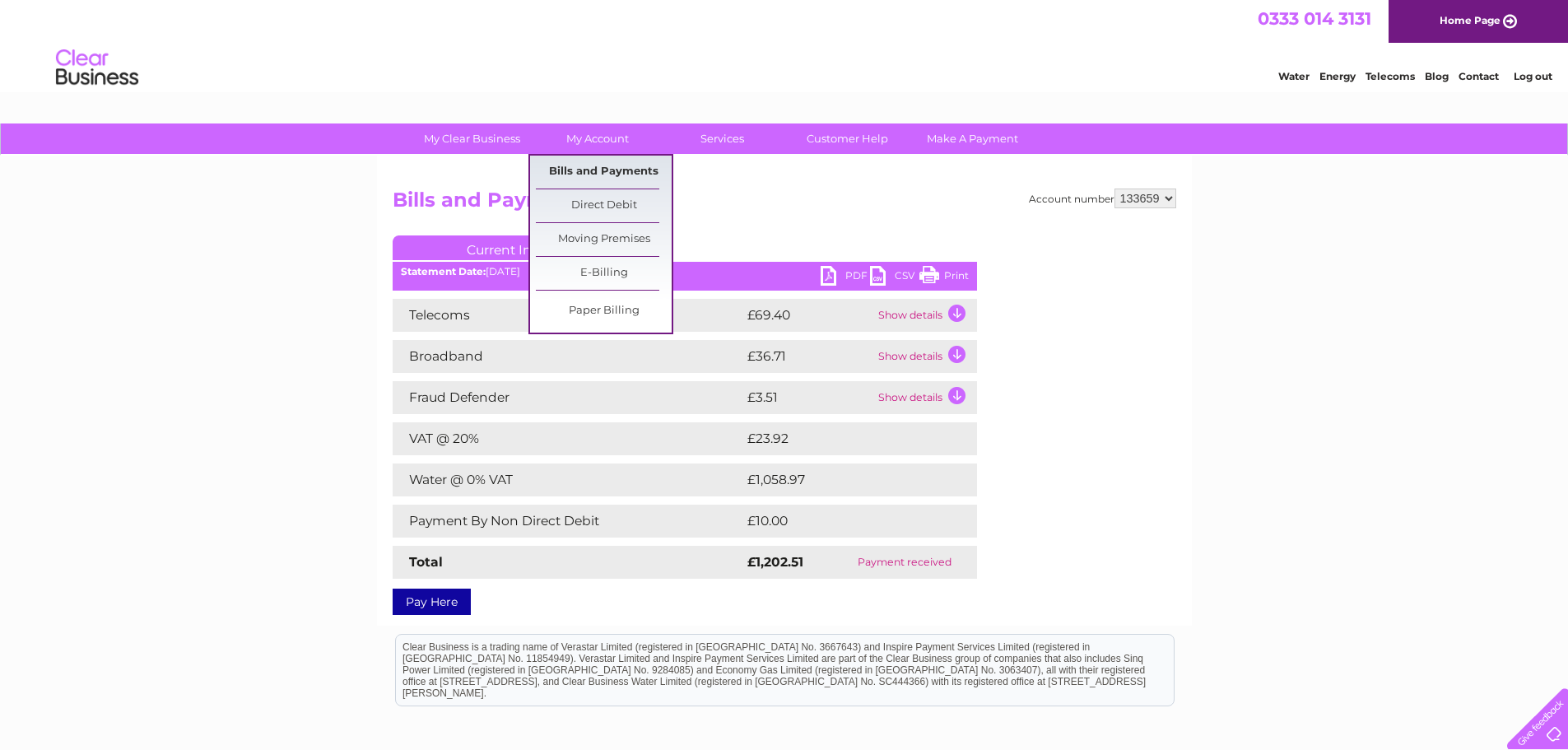
click at [578, 182] on link "Bills and Payments" at bounding box center [604, 172] width 136 height 33
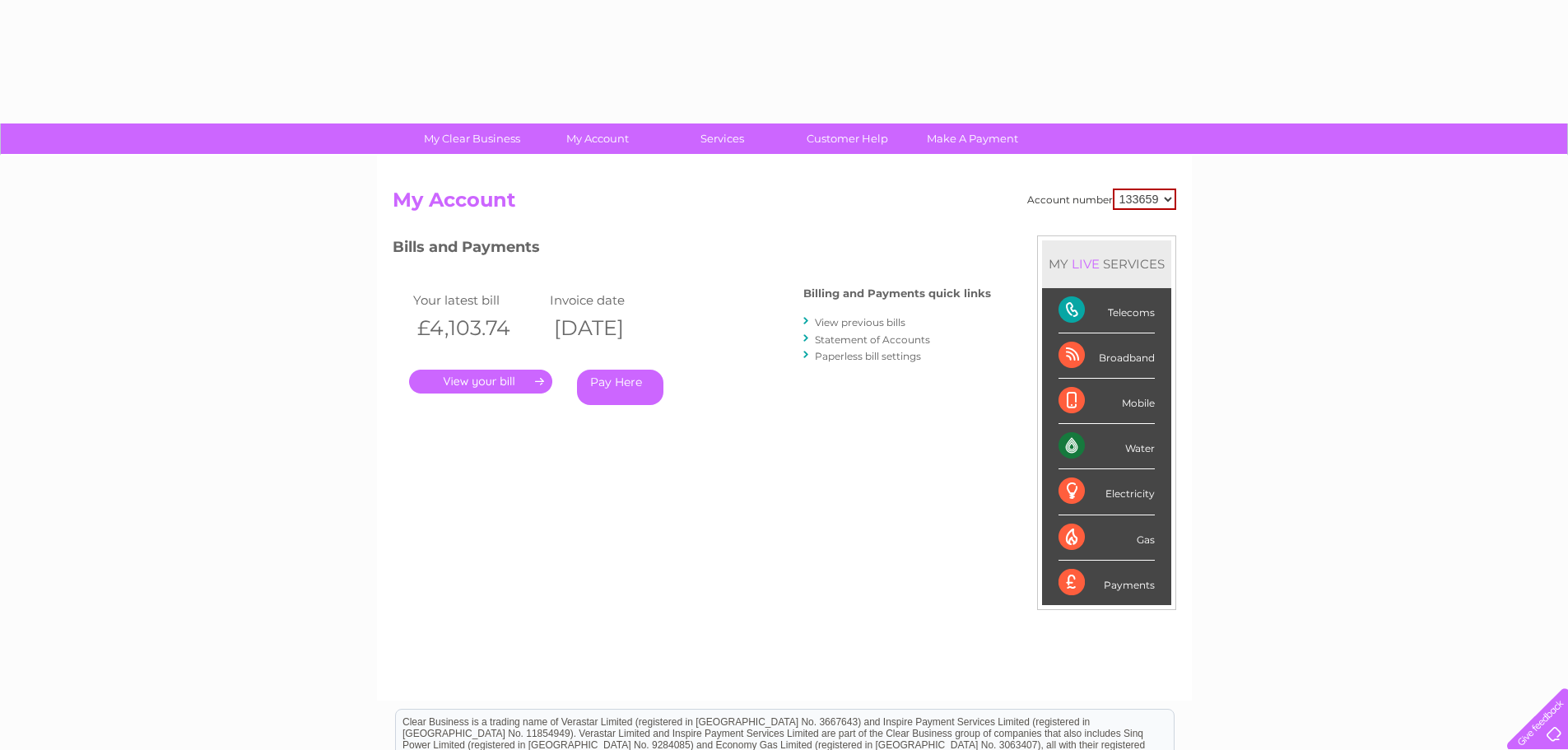
click at [825, 319] on link "View previous bills" at bounding box center [860, 322] width 91 height 12
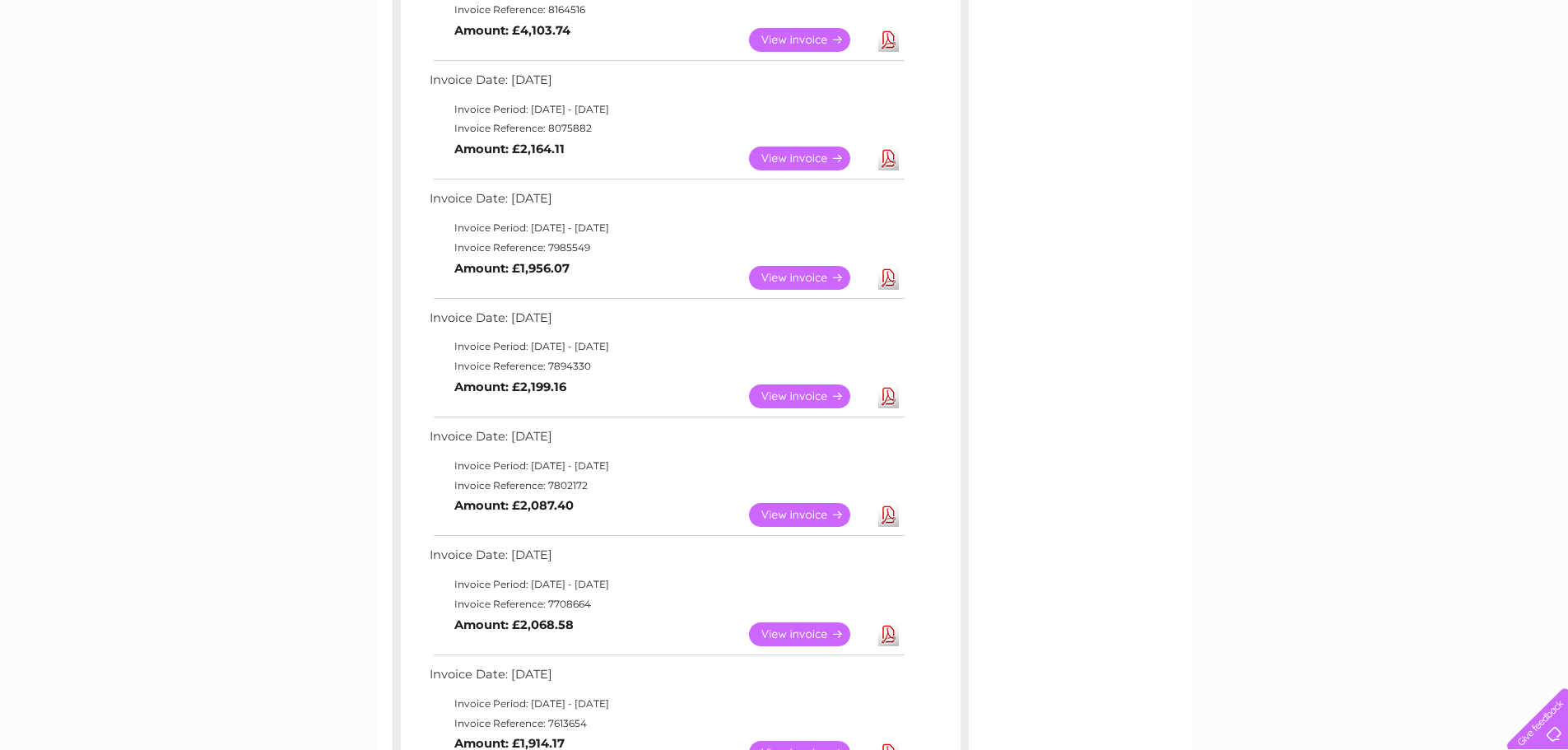
scroll to position [494, 0]
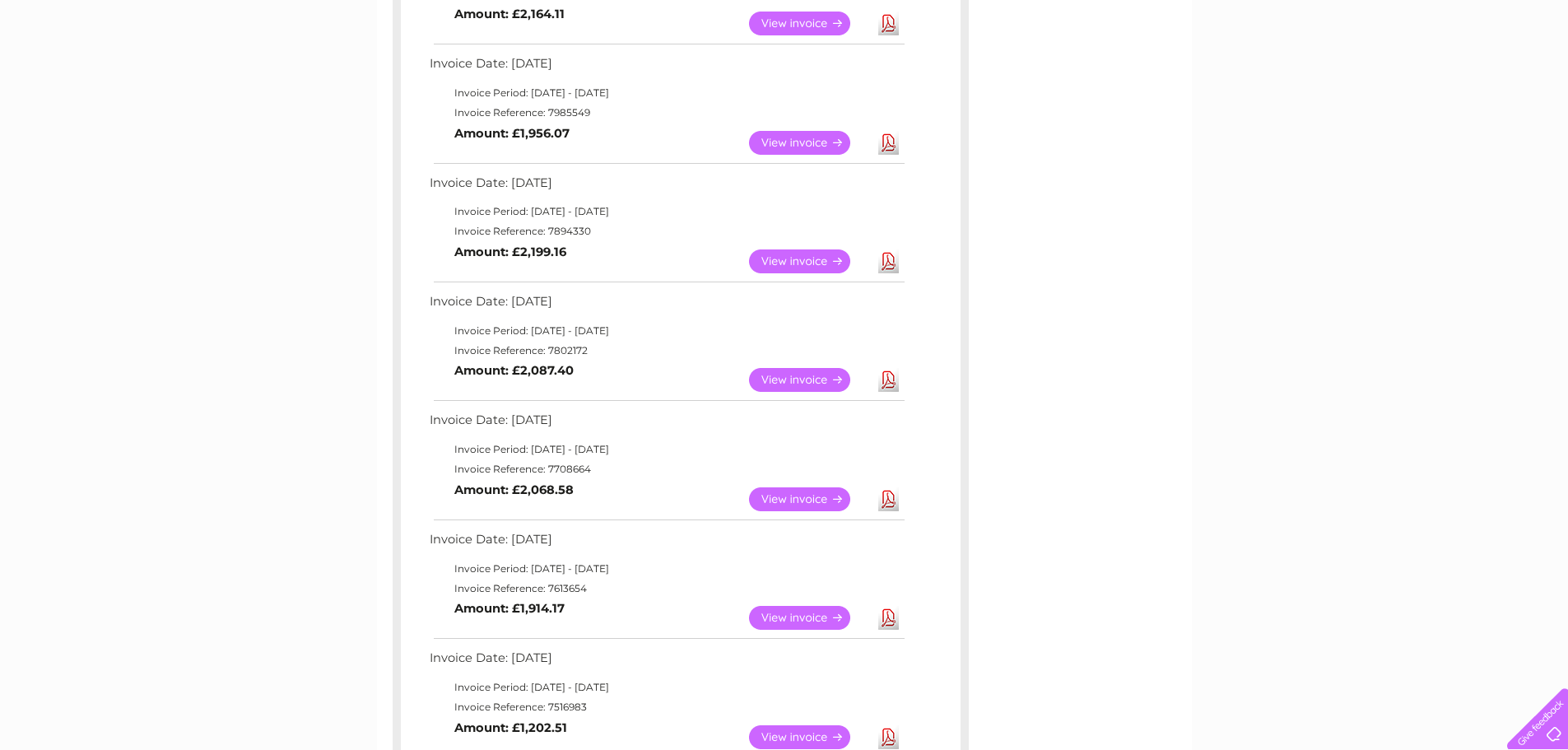
click at [820, 738] on link "View" at bounding box center [810, 737] width 121 height 24
click at [881, 736] on link "Download" at bounding box center [889, 737] width 20 height 24
click at [1315, 365] on div "My Clear Business Login Details My Details My Preferences Link Account My Accou…" at bounding box center [784, 495] width 1568 height 1733
click at [895, 625] on link "Download" at bounding box center [889, 618] width 20 height 24
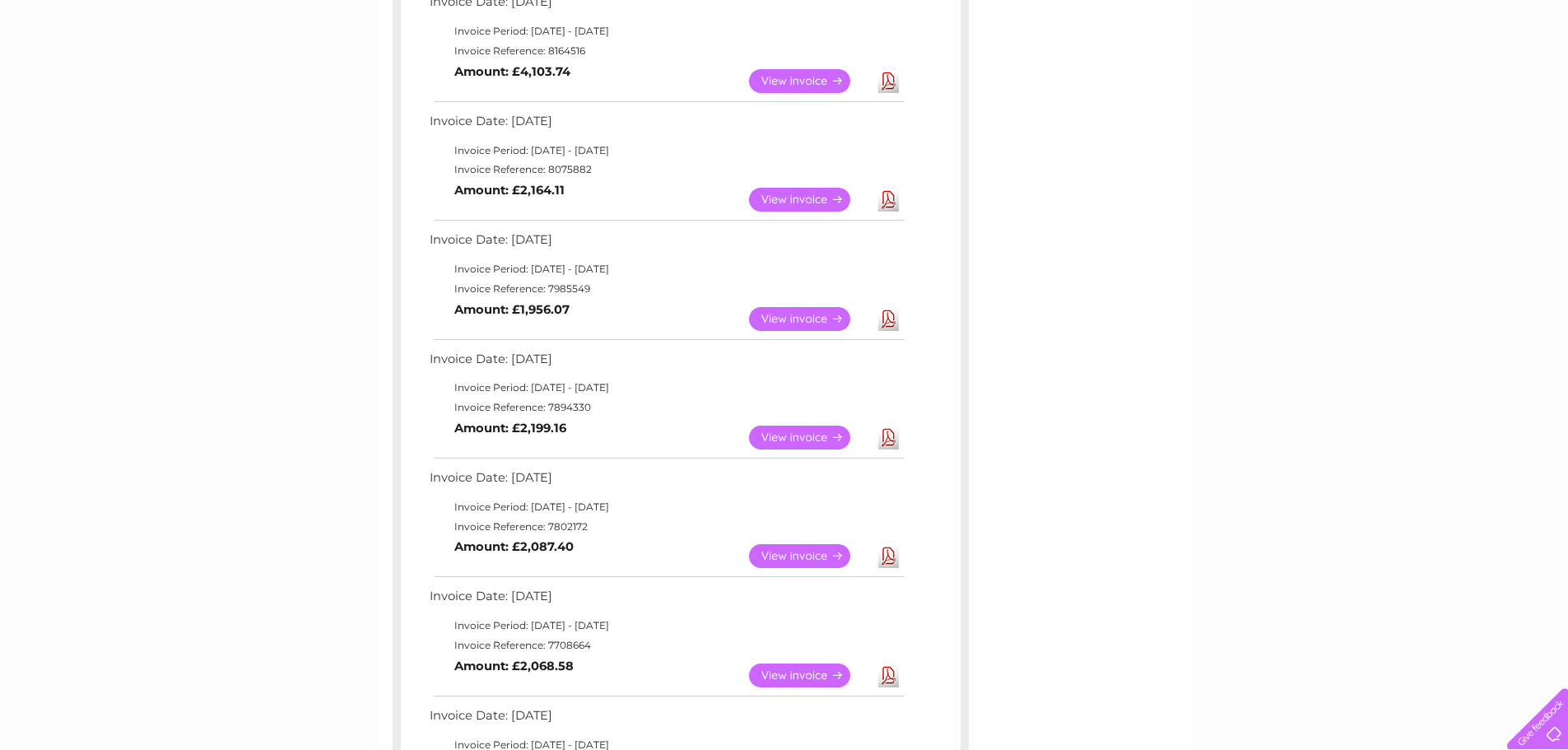
scroll to position [0, 0]
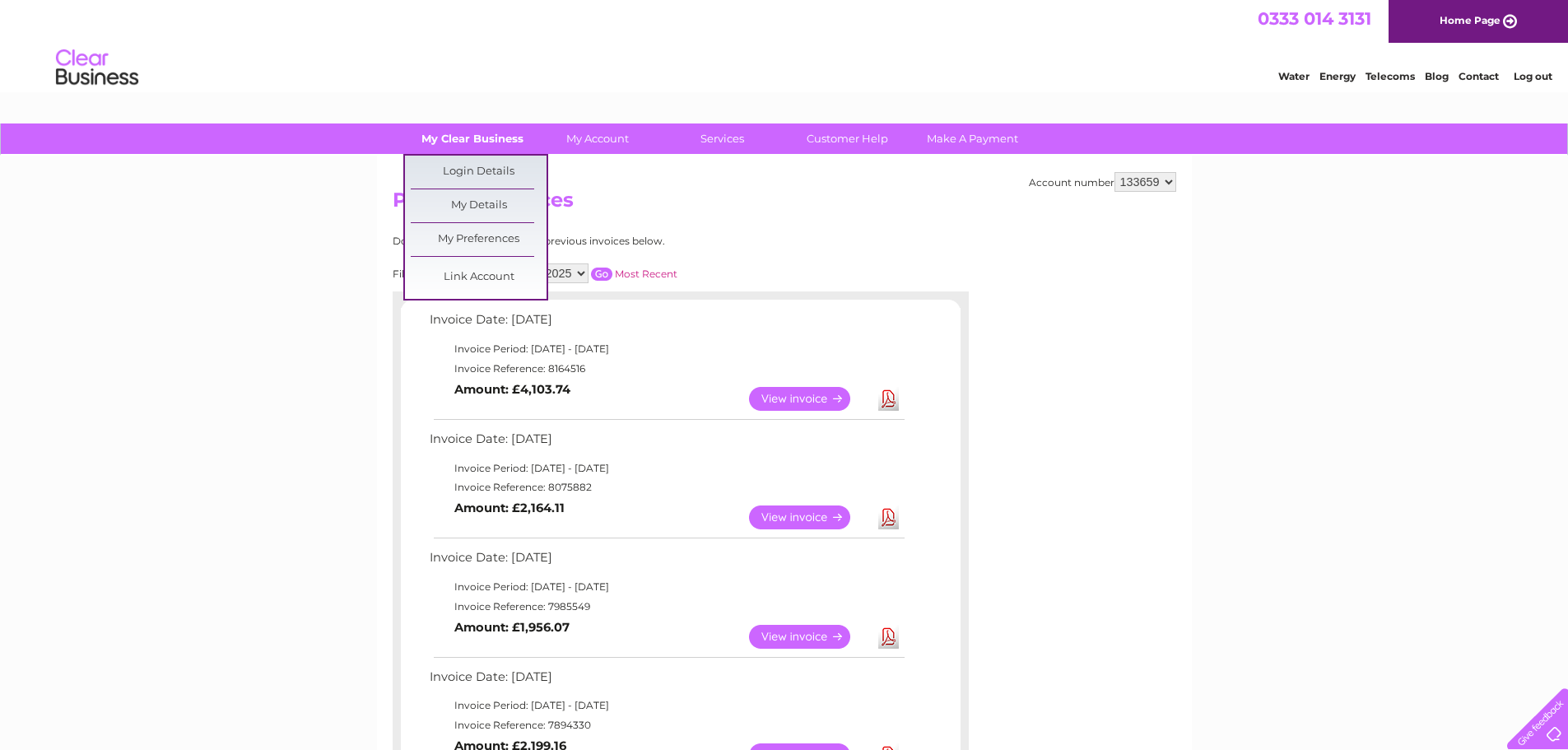
click at [493, 148] on link "My Clear Business" at bounding box center [471, 139] width 136 height 31
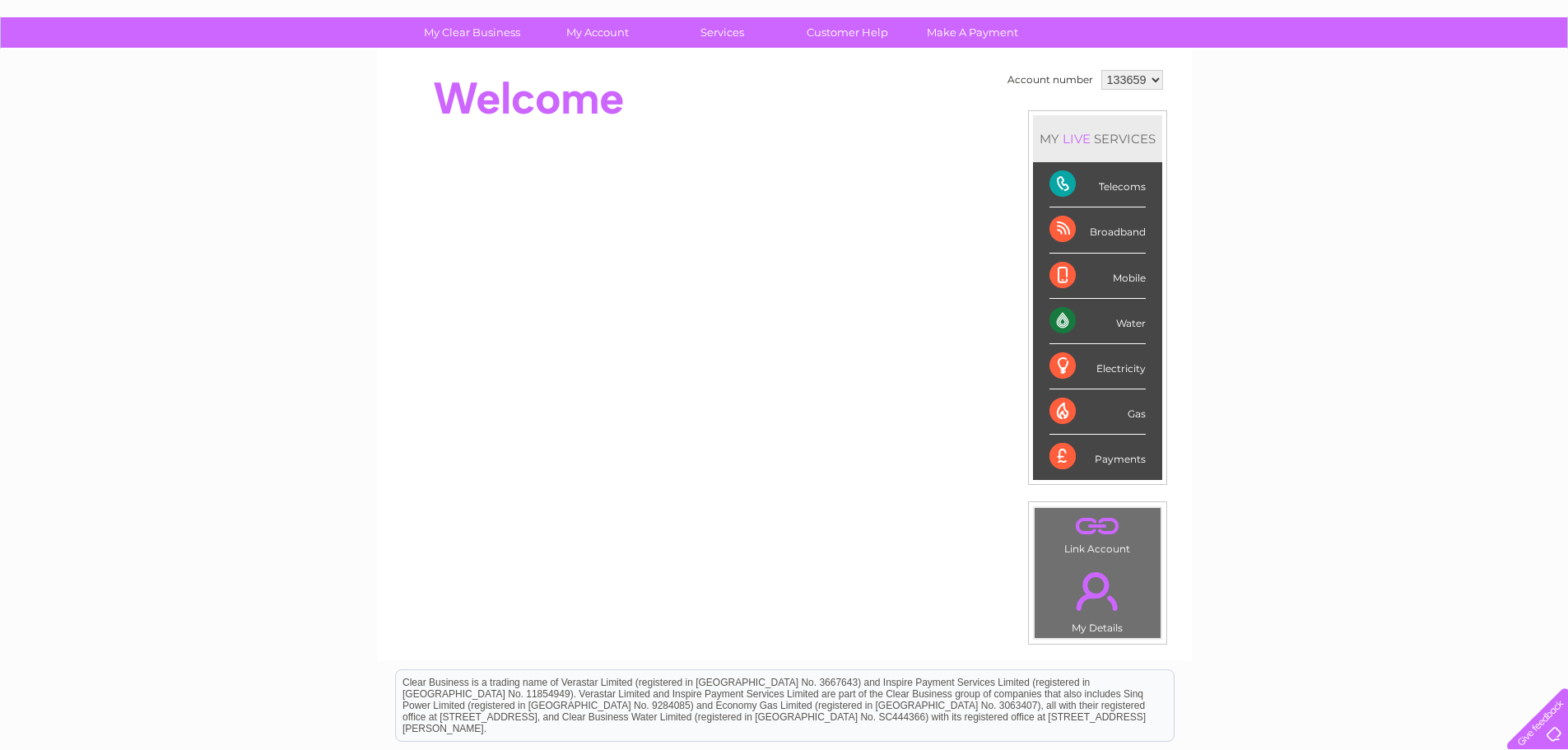
scroll to position [64, 0]
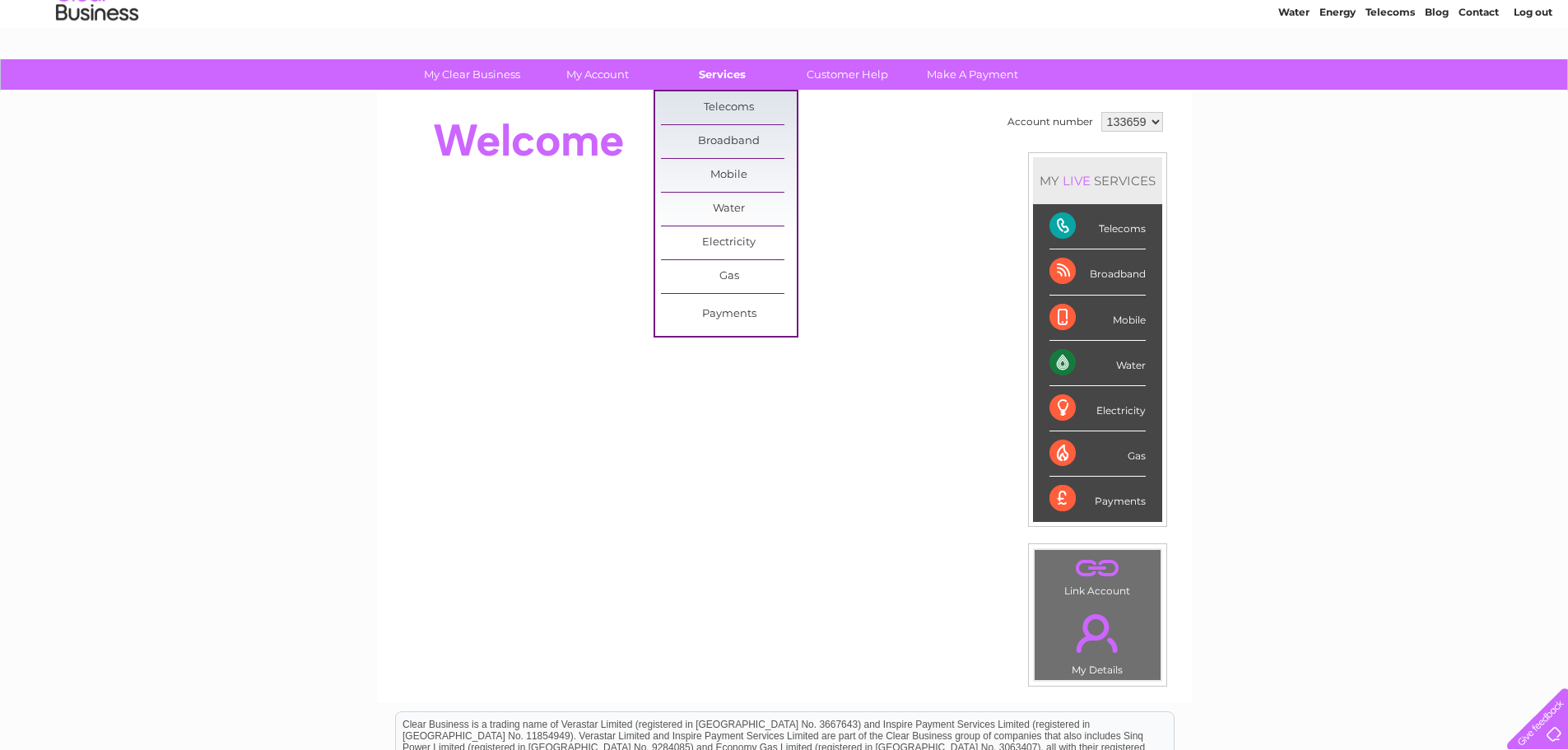
click at [699, 62] on link "Services" at bounding box center [722, 74] width 136 height 31
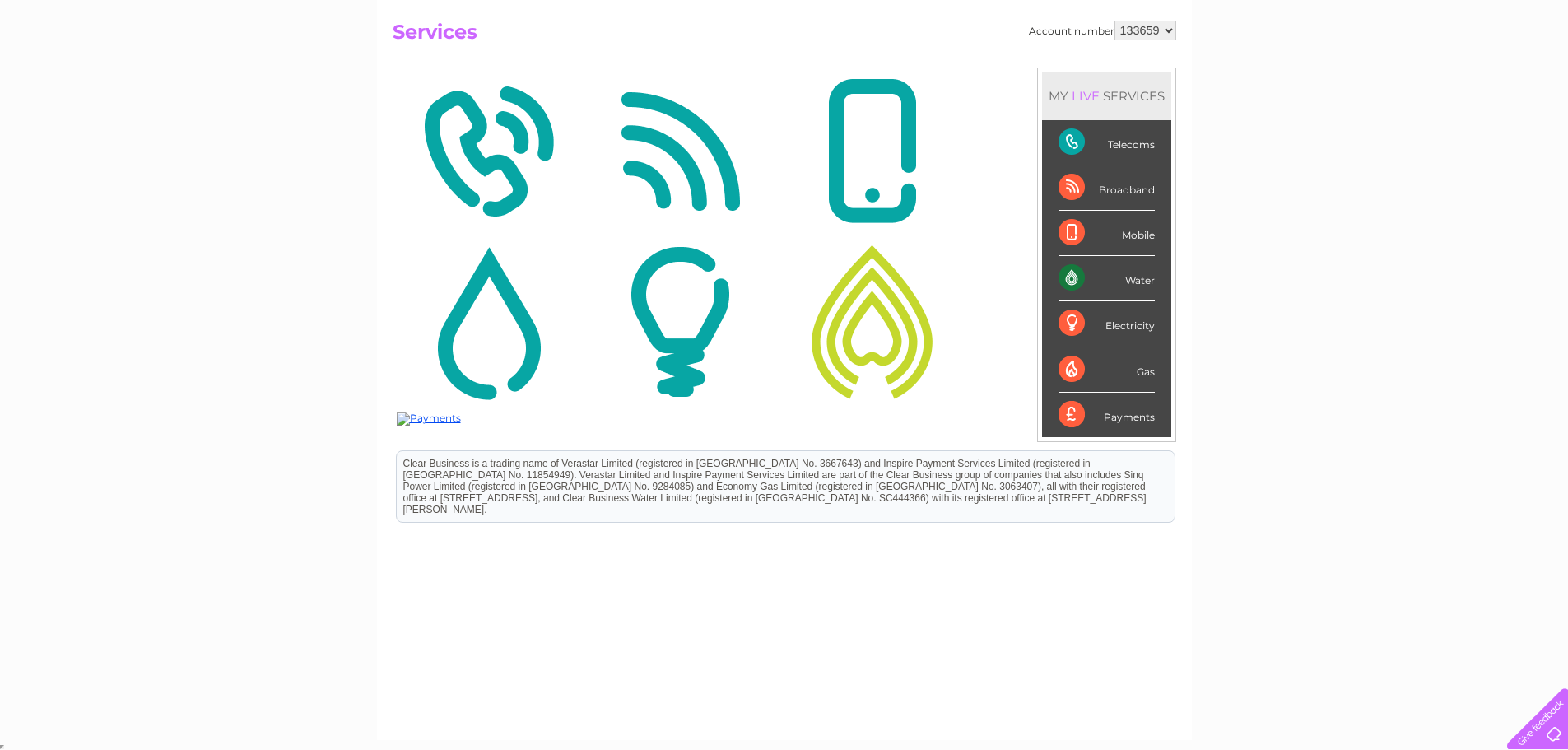
scroll to position [171, 0]
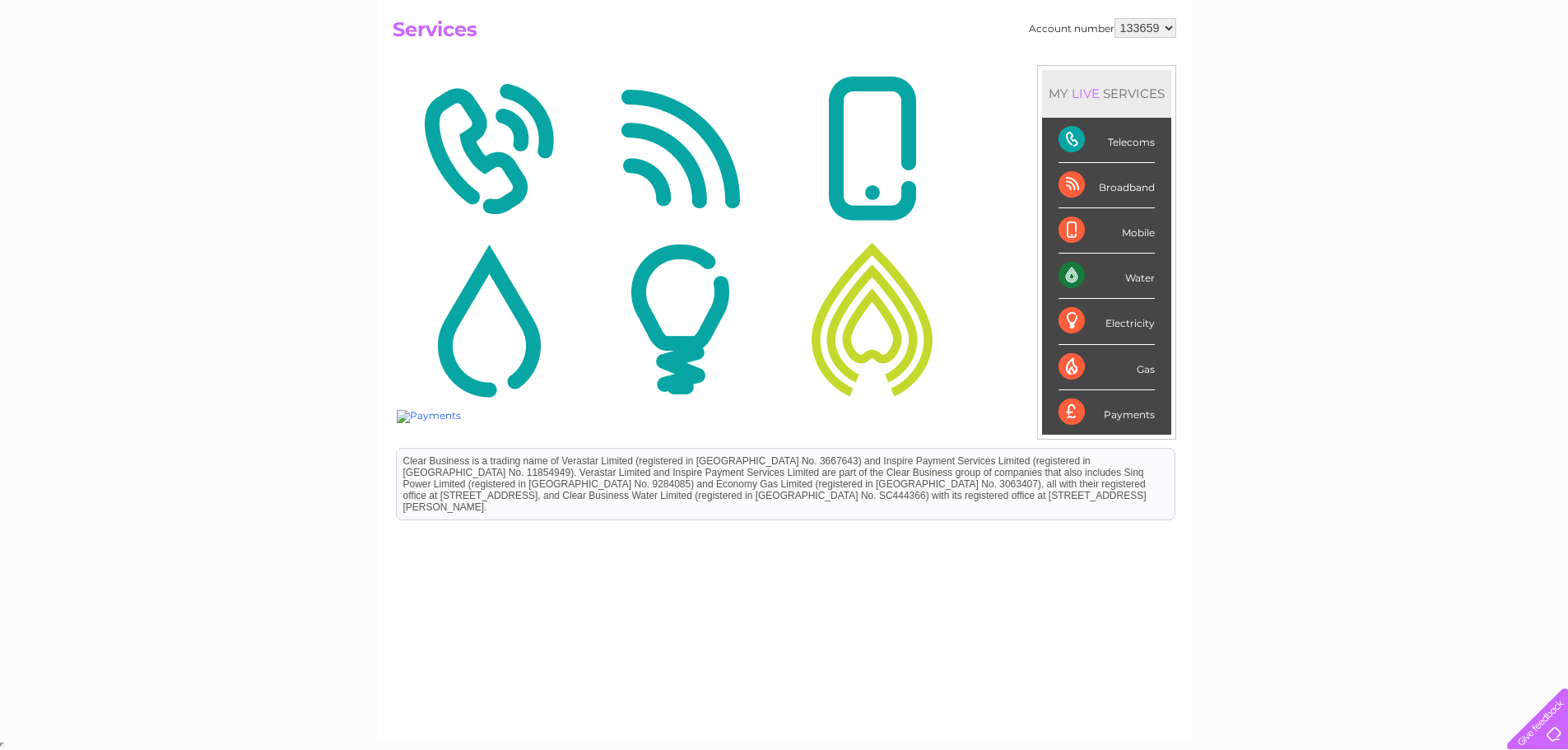
click at [445, 418] on img at bounding box center [429, 416] width 64 height 13
